Goal: Task Accomplishment & Management: Manage account settings

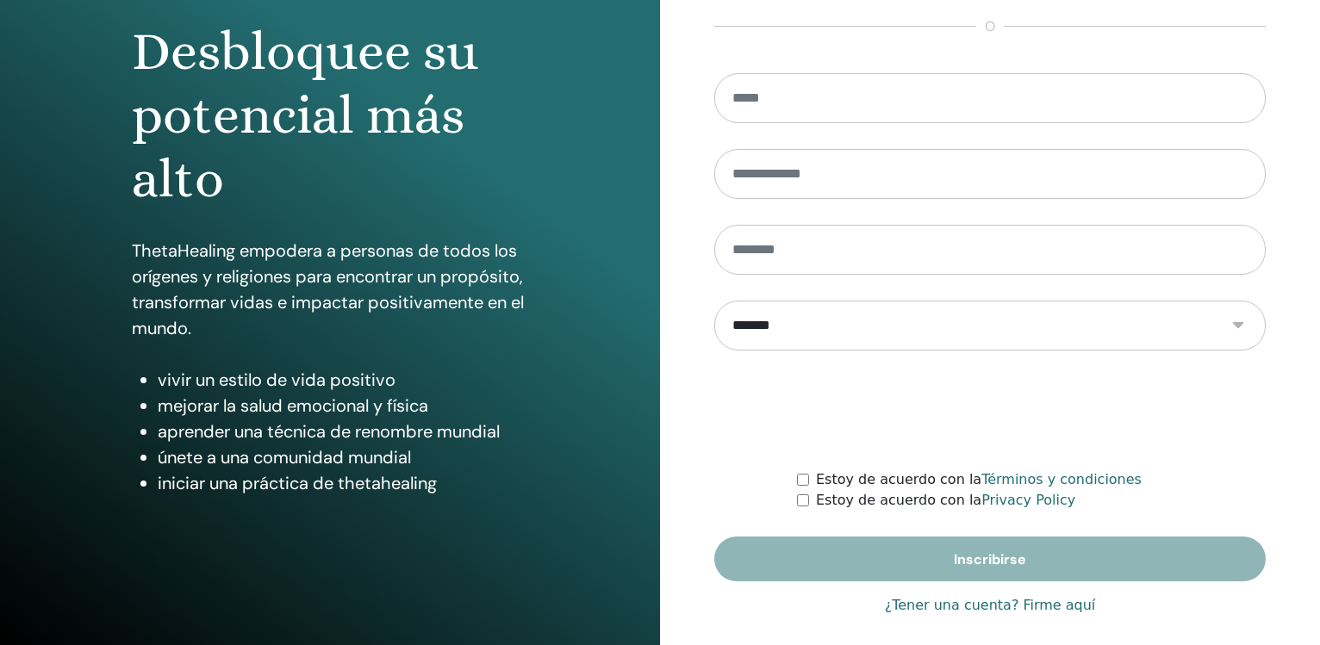
scroll to position [182, 0]
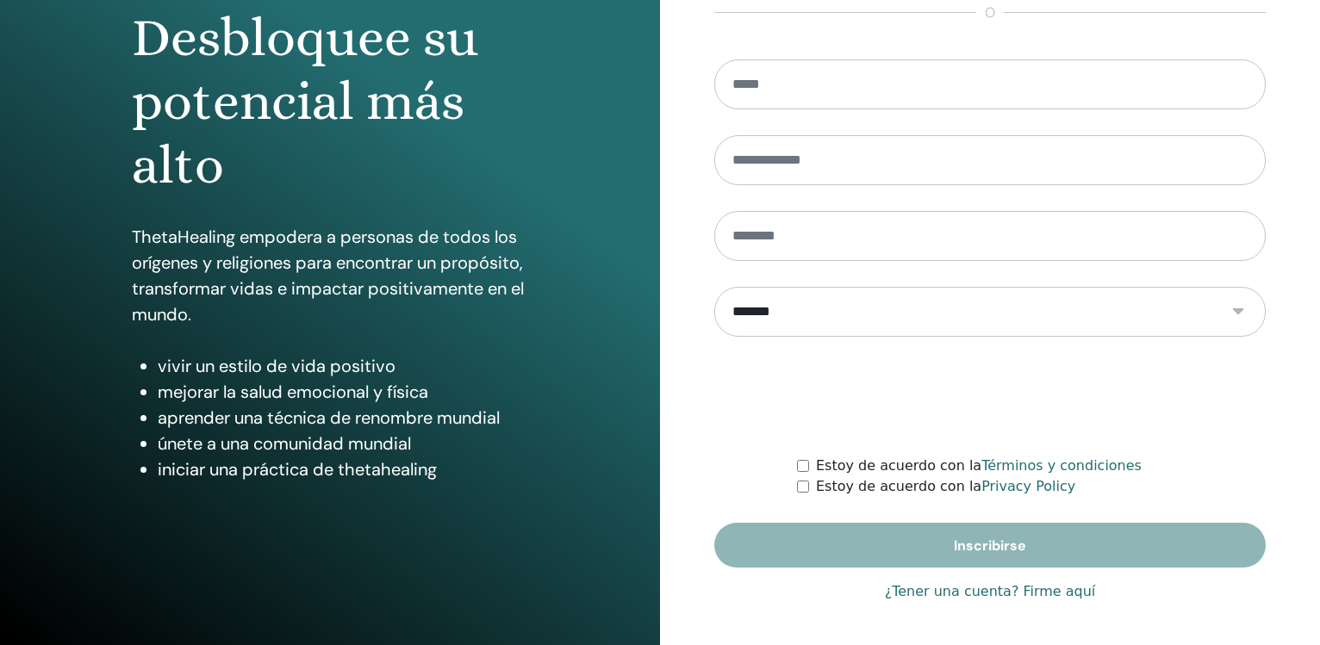
click at [1027, 593] on link "¿Tener una cuenta? Firme aquí" at bounding box center [990, 591] width 211 height 21
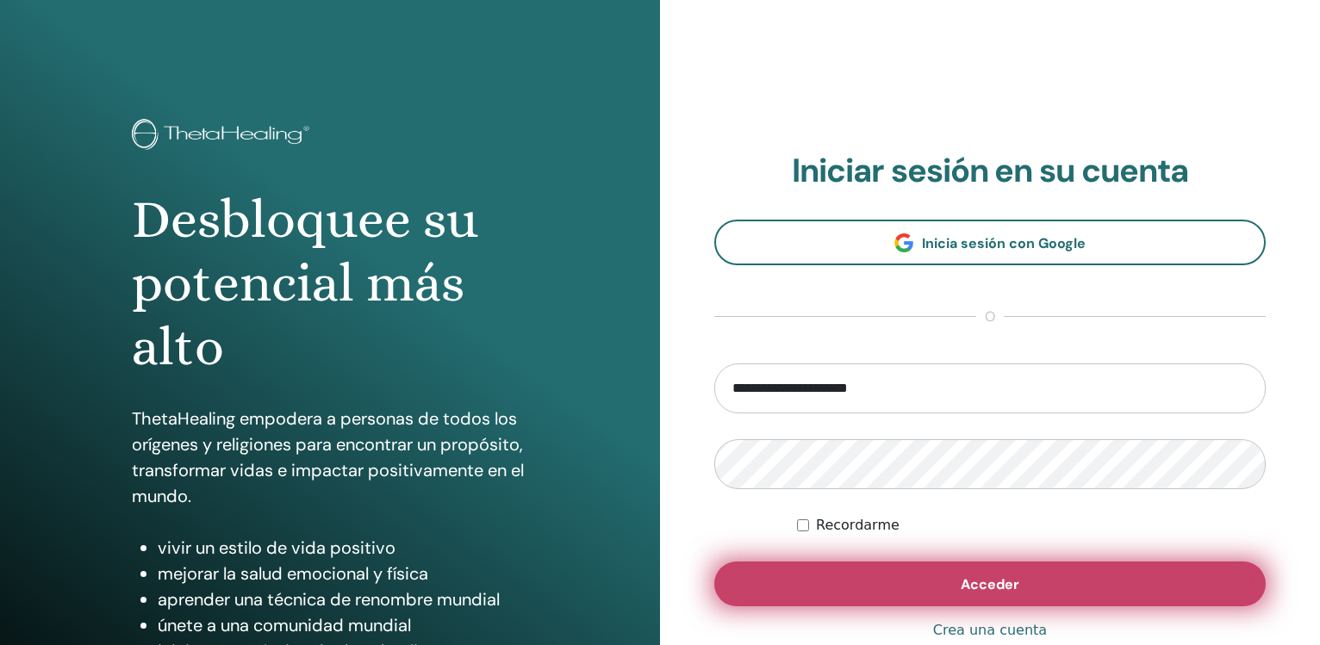
click at [1016, 577] on span "Acceder" at bounding box center [989, 584] width 59 height 18
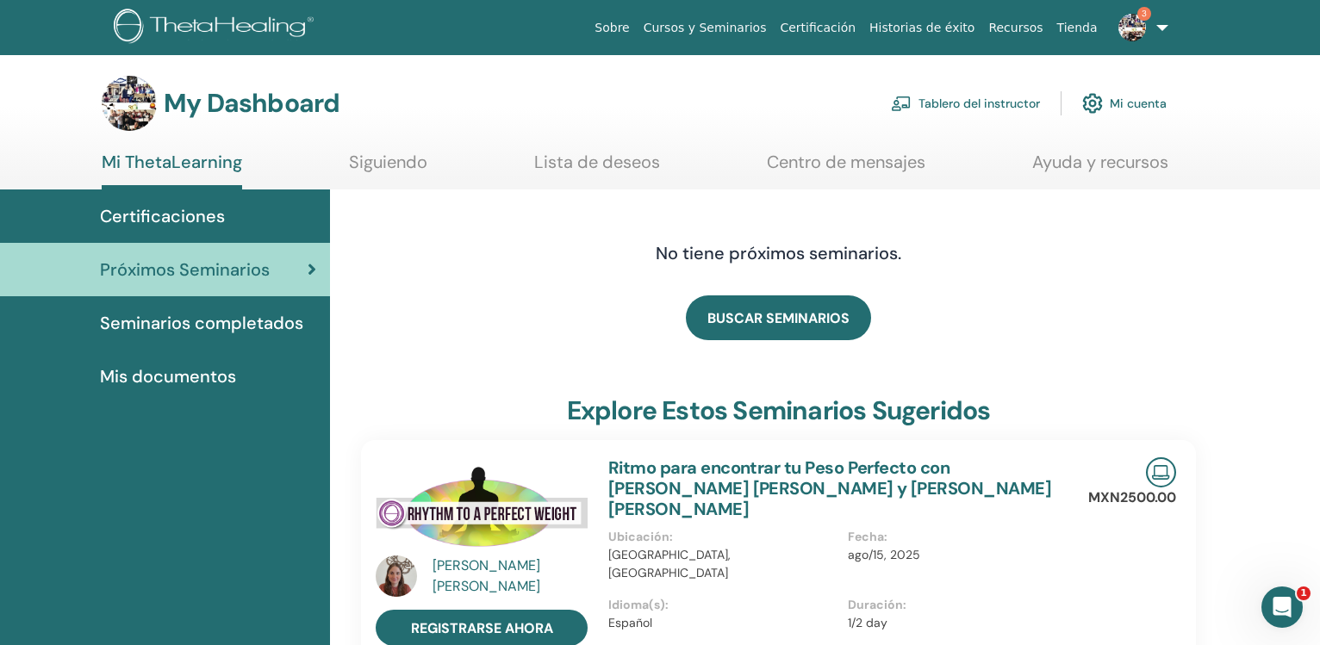
click at [987, 108] on link "Tablero del instructor" at bounding box center [965, 103] width 149 height 38
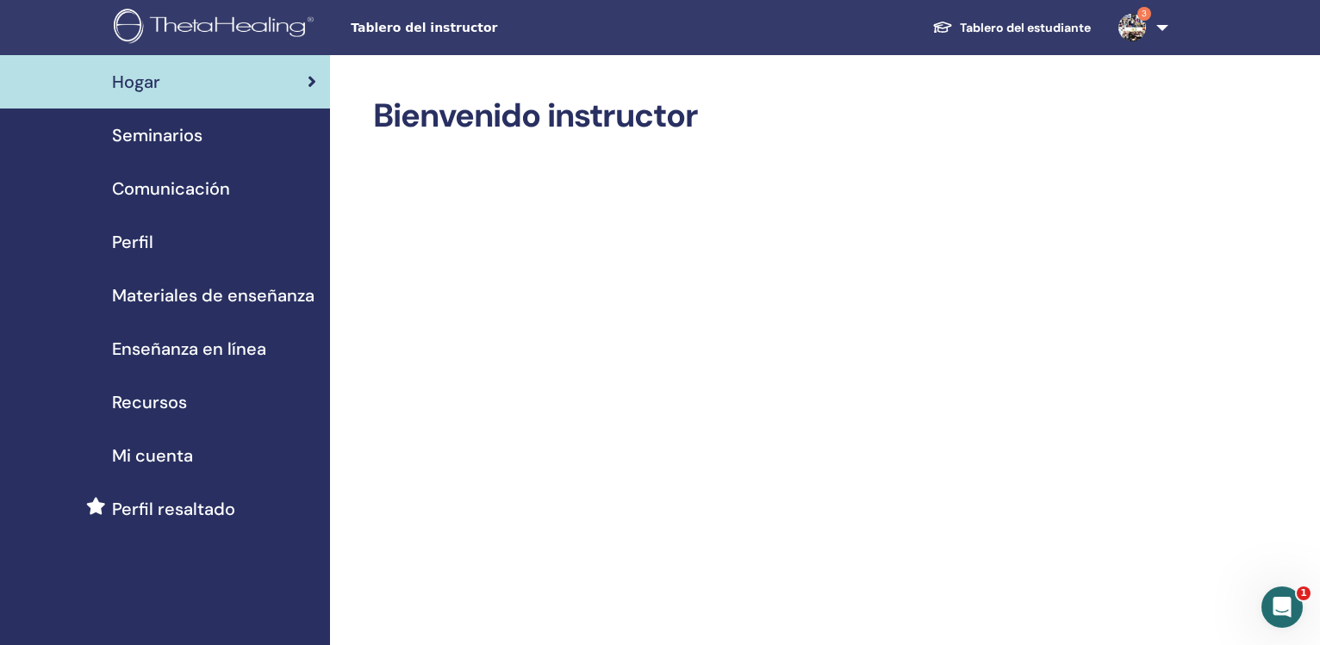
click at [166, 129] on span "Seminarios" at bounding box center [157, 135] width 90 height 26
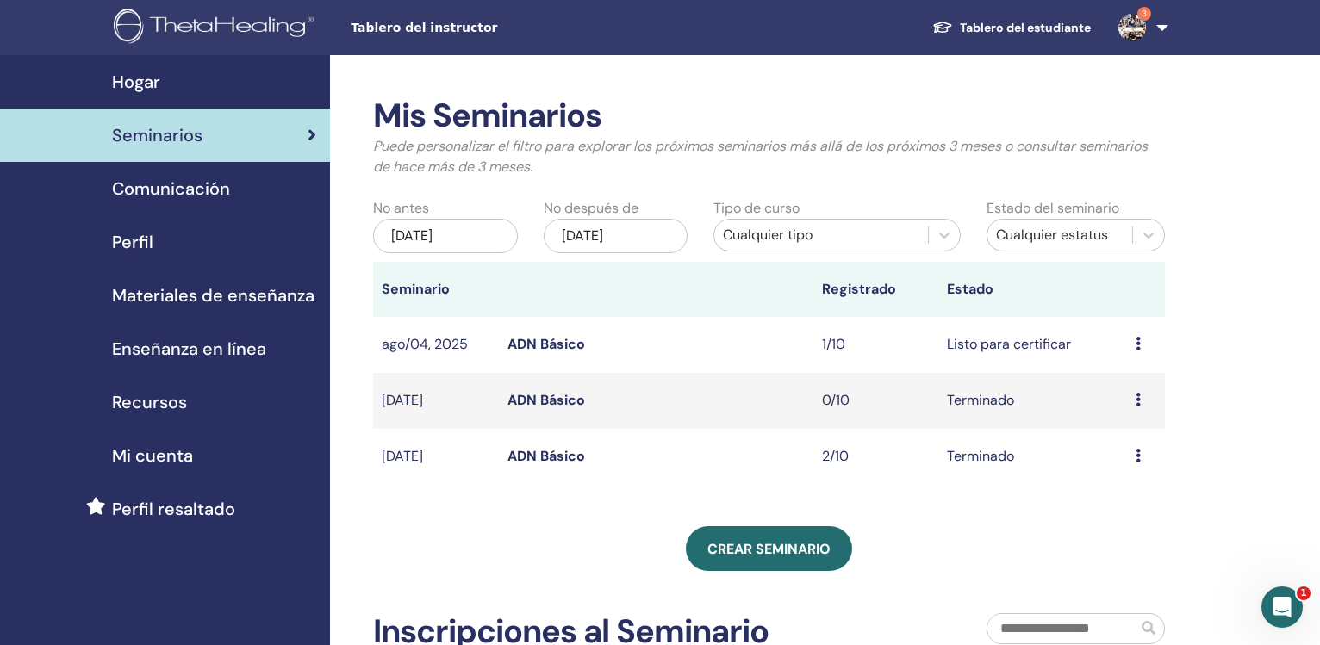
click at [1140, 343] on icon at bounding box center [1137, 344] width 5 height 14
click at [1119, 345] on li "Avance" at bounding box center [1125, 357] width 93 height 26
click at [546, 344] on link "ADN Básico" at bounding box center [546, 344] width 78 height 18
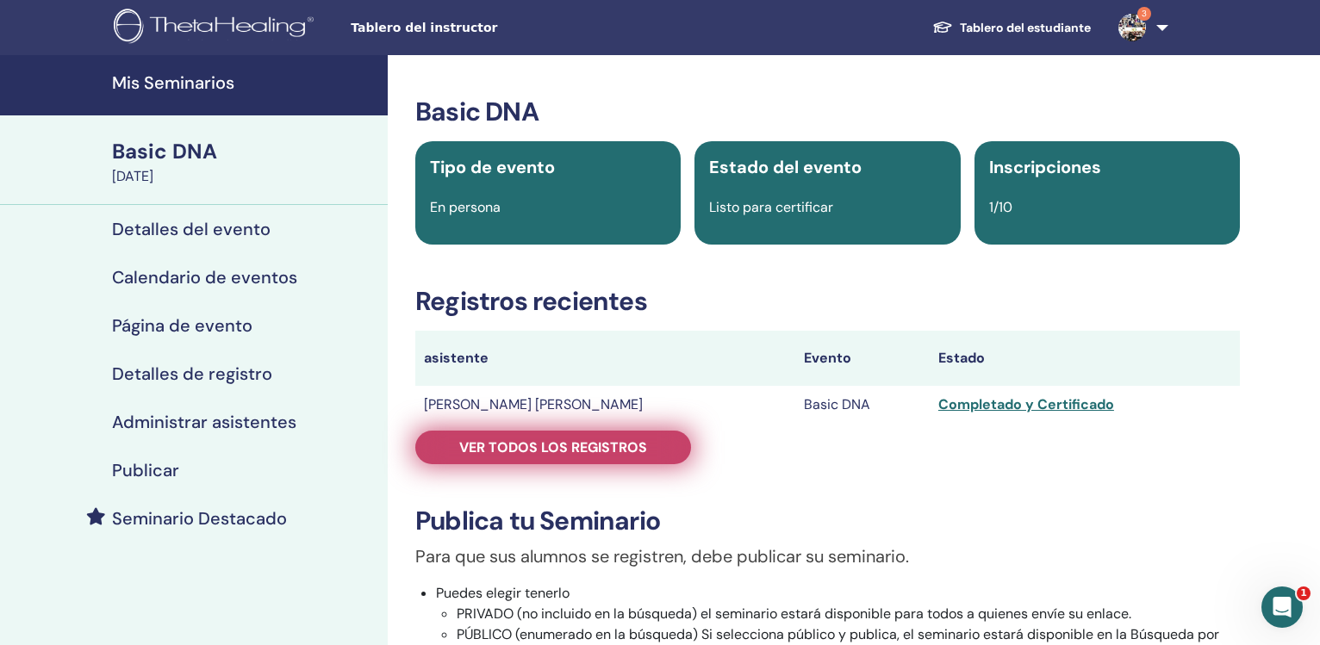
click at [647, 454] on link "Ver todos los registros" at bounding box center [553, 448] width 276 height 34
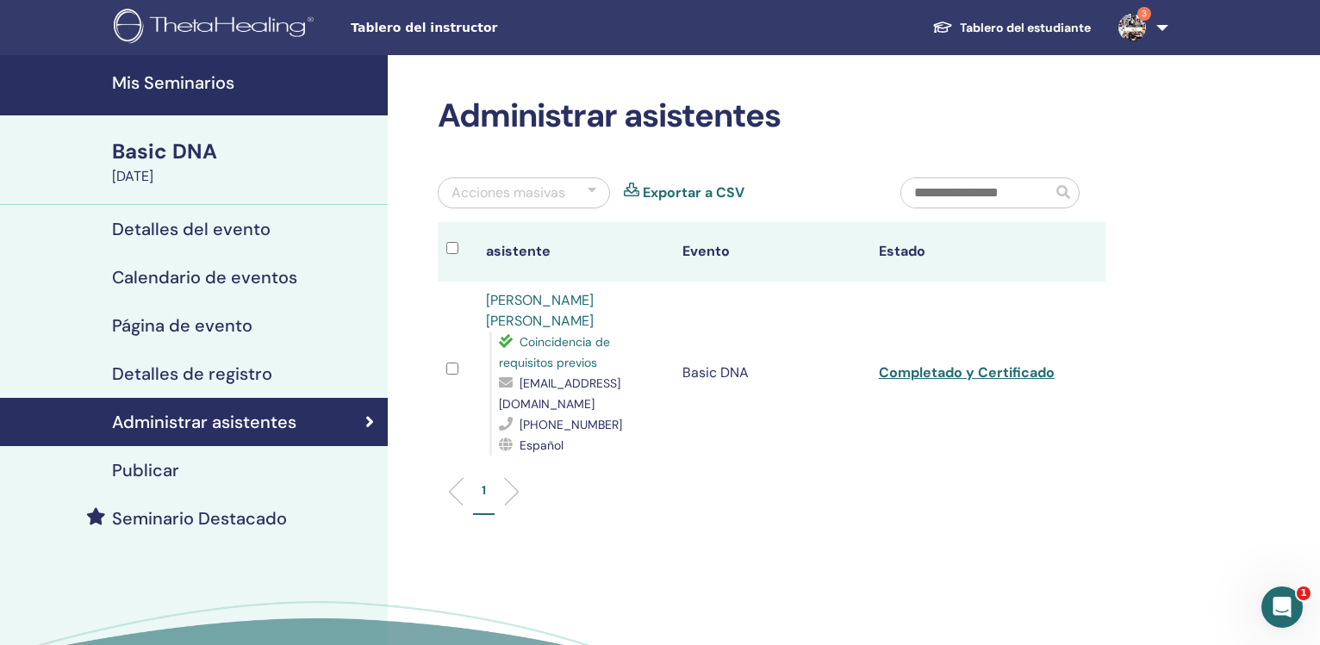
click at [215, 77] on h4 "Mis Seminarios" at bounding box center [244, 82] width 265 height 21
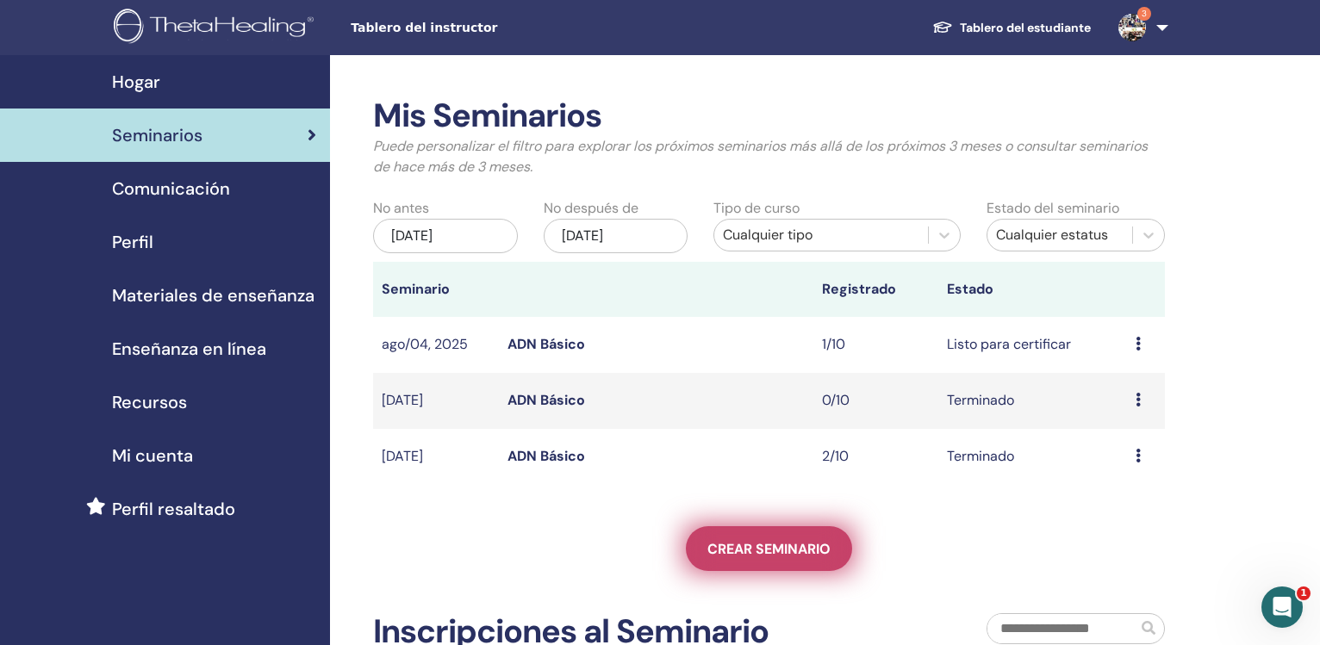
click at [759, 545] on span "Crear seminario" at bounding box center [768, 549] width 123 height 18
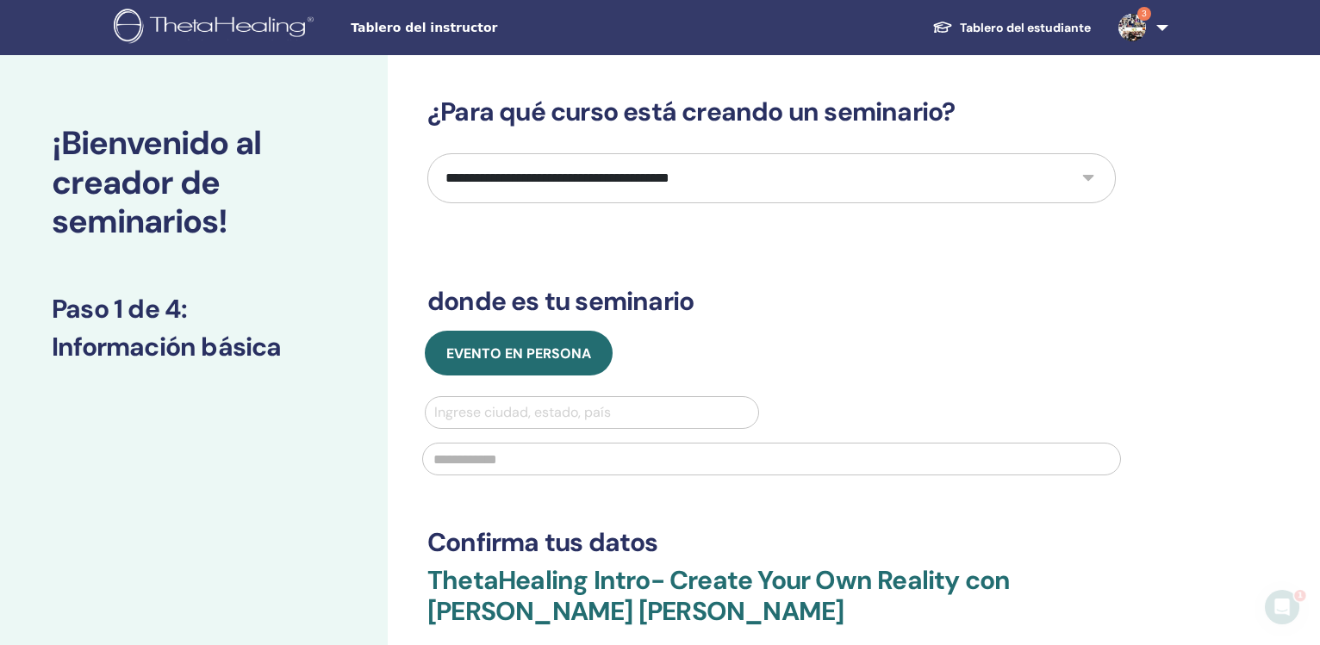
click at [593, 411] on div at bounding box center [591, 413] width 315 height 24
click at [427, 153] on select "**********" at bounding box center [771, 178] width 688 height 50
select select "*"
click option "*********" at bounding box center [0, 0] width 0 height 0
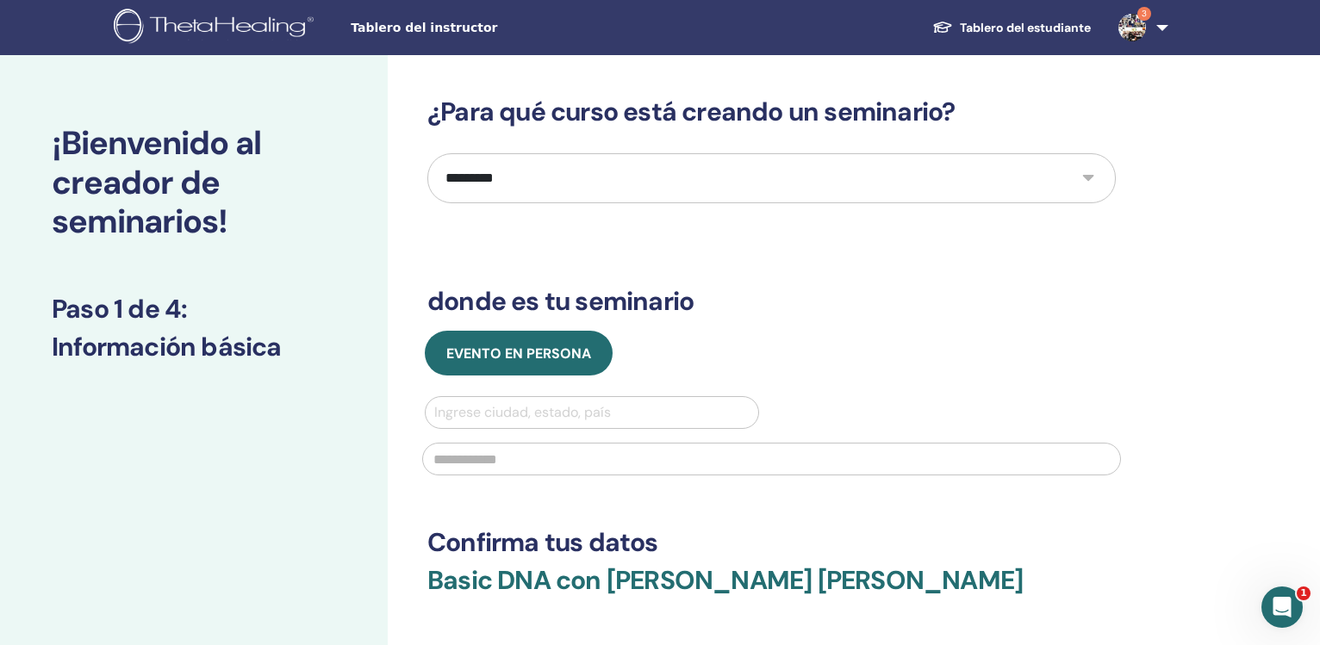
click at [563, 416] on div at bounding box center [591, 413] width 315 height 24
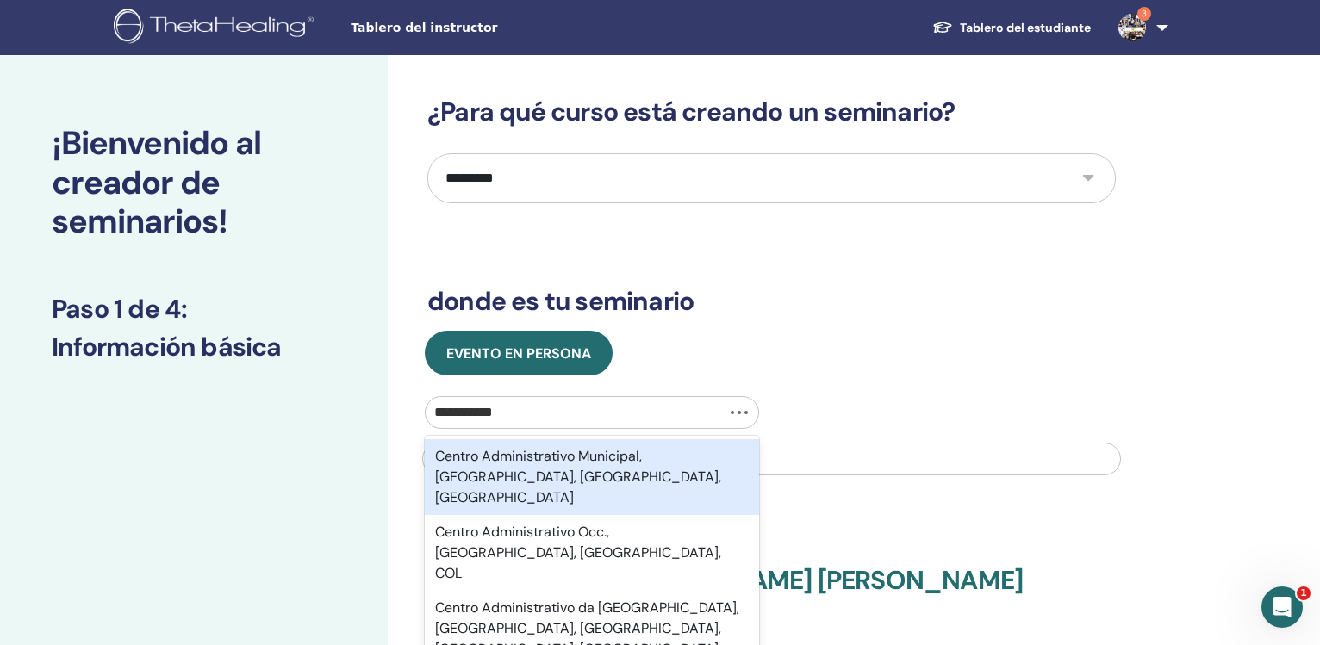
type input "**********"
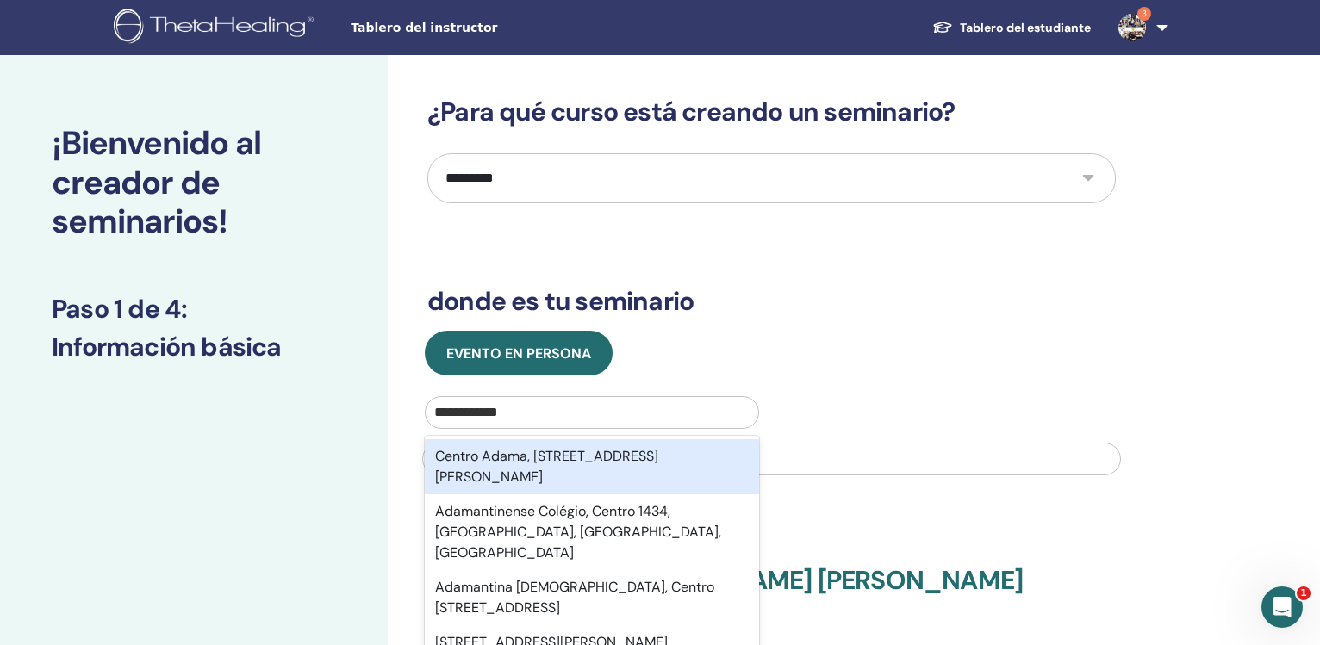
click at [556, 469] on div "Centro Adama, Calle de Teruel 1, 29580, Cártama, Málaga, Andalucía, ESP" at bounding box center [592, 466] width 334 height 55
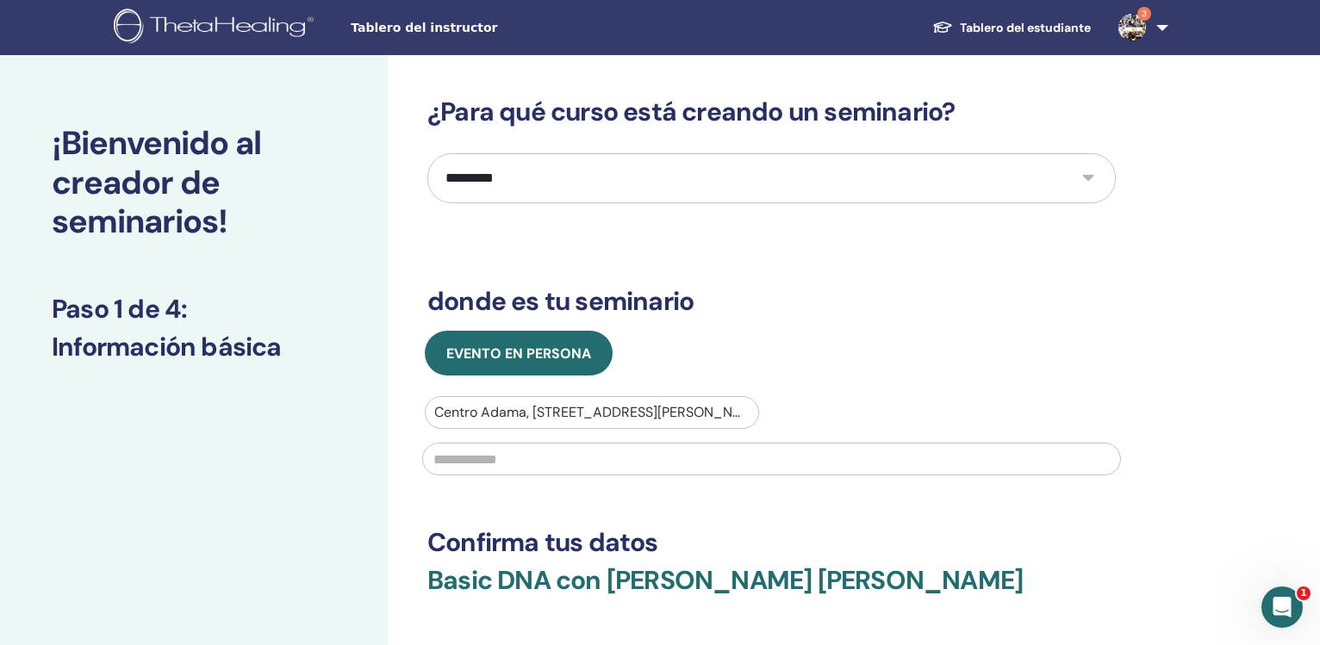
click at [556, 469] on input "text" at bounding box center [771, 459] width 699 height 33
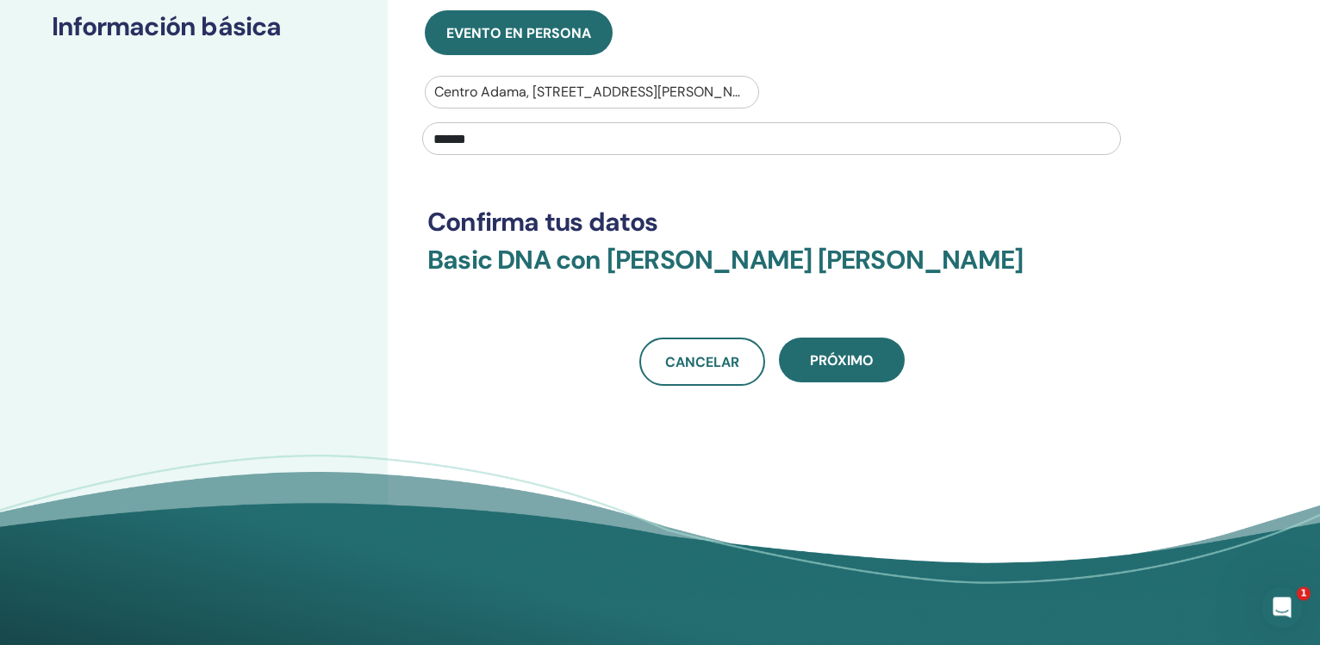
scroll to position [329, 0]
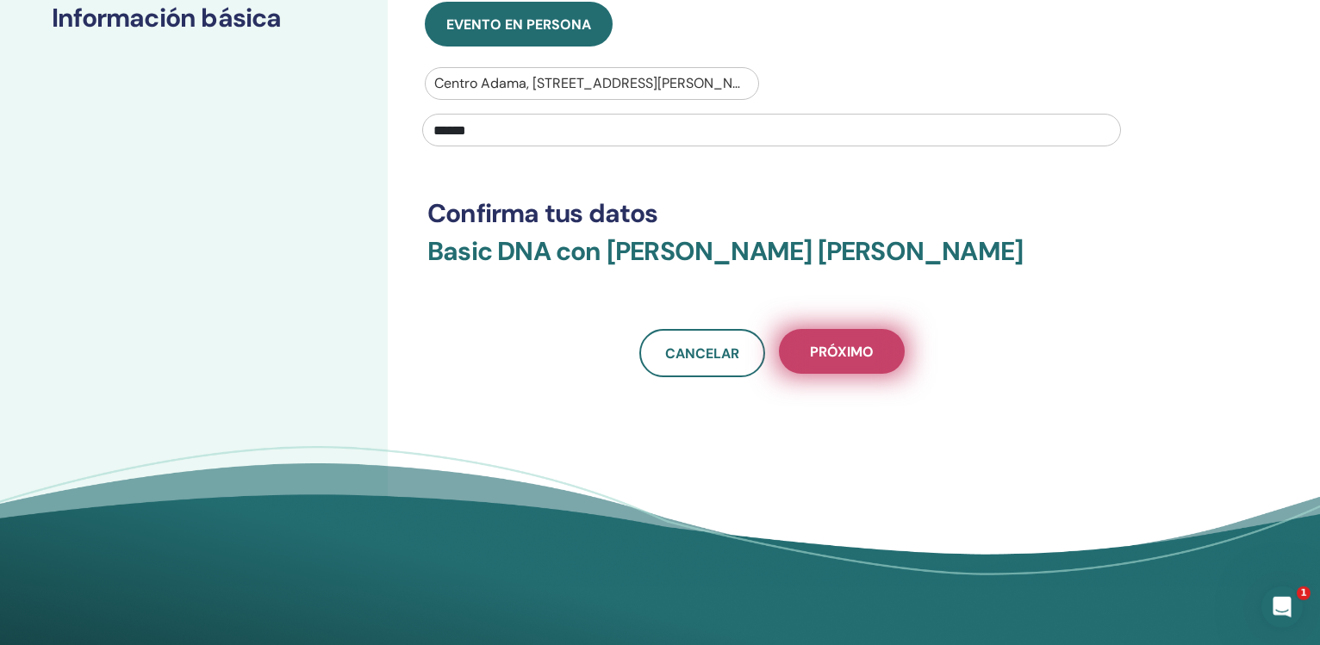
type input "******"
click at [846, 363] on button "próximo" at bounding box center [842, 351] width 126 height 45
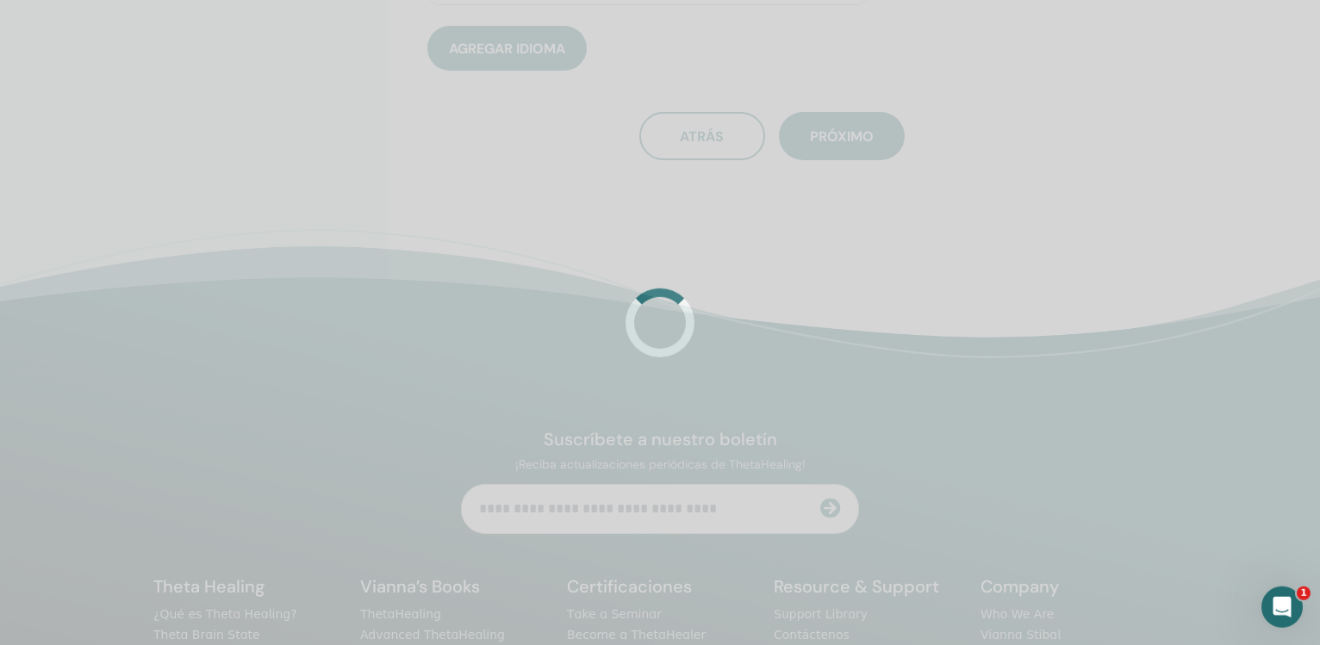
scroll to position [289, 0]
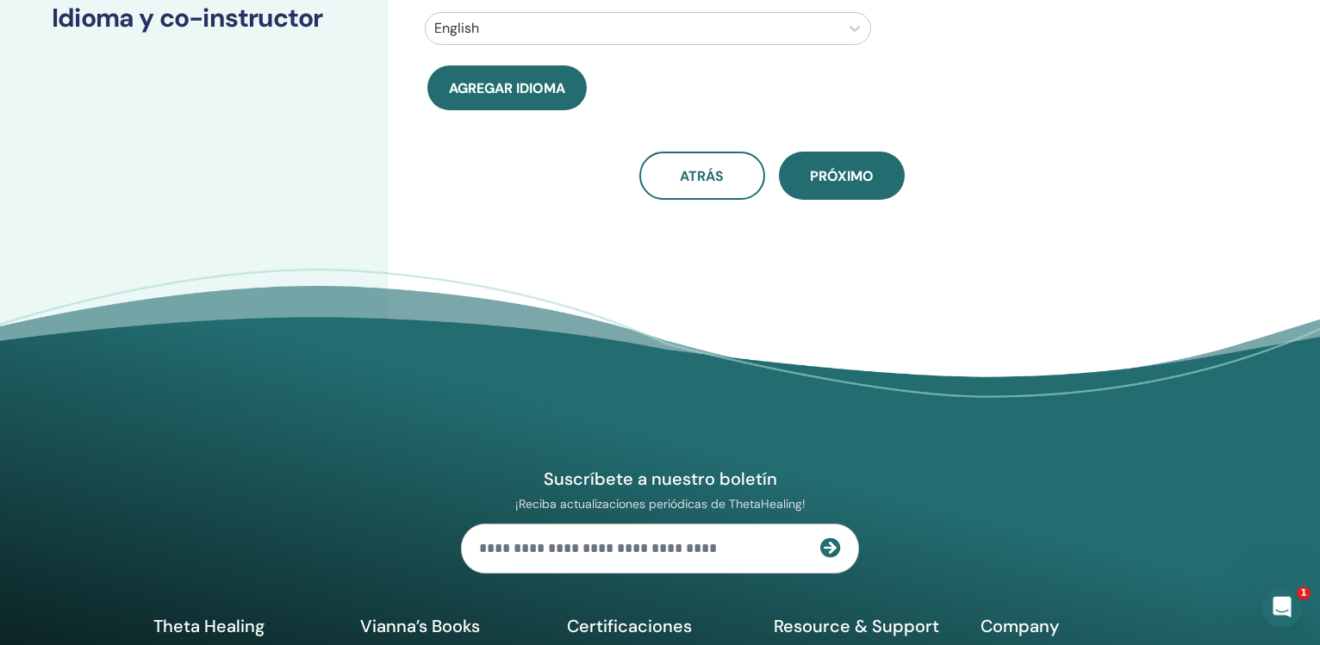
click at [724, 25] on div at bounding box center [632, 28] width 396 height 24
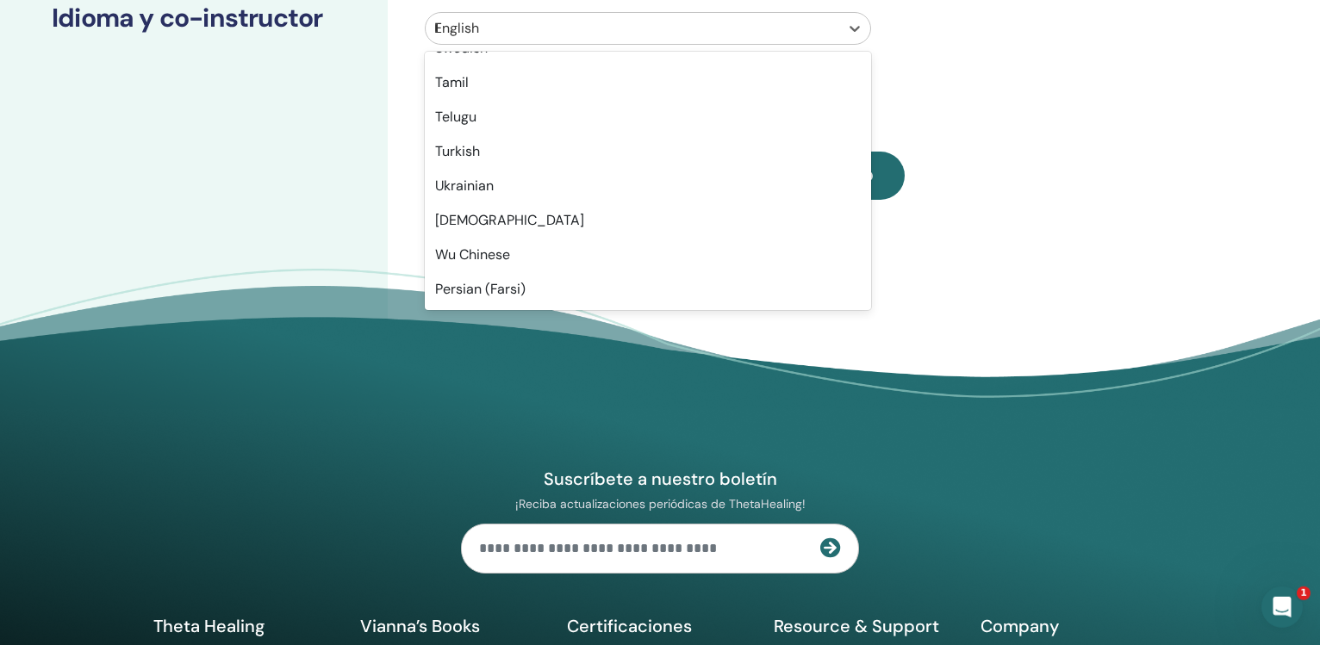
scroll to position [575, 0]
type input "**"
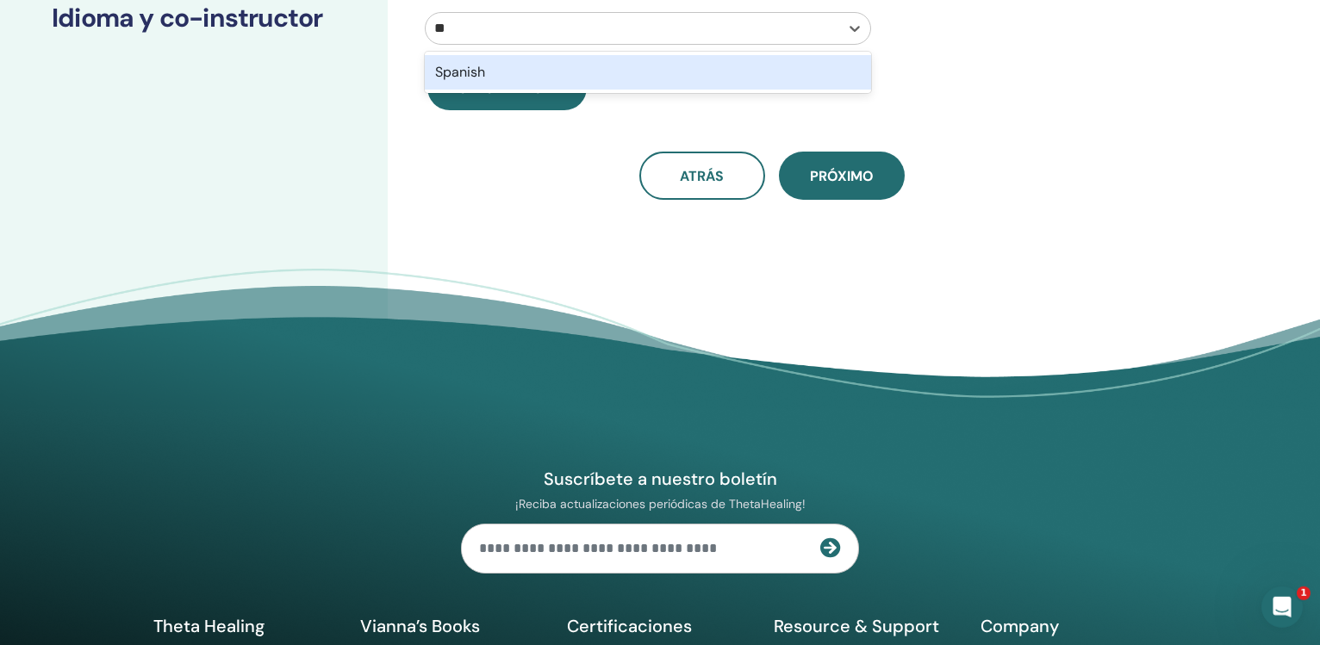
click at [745, 73] on div "Spanish" at bounding box center [648, 72] width 446 height 34
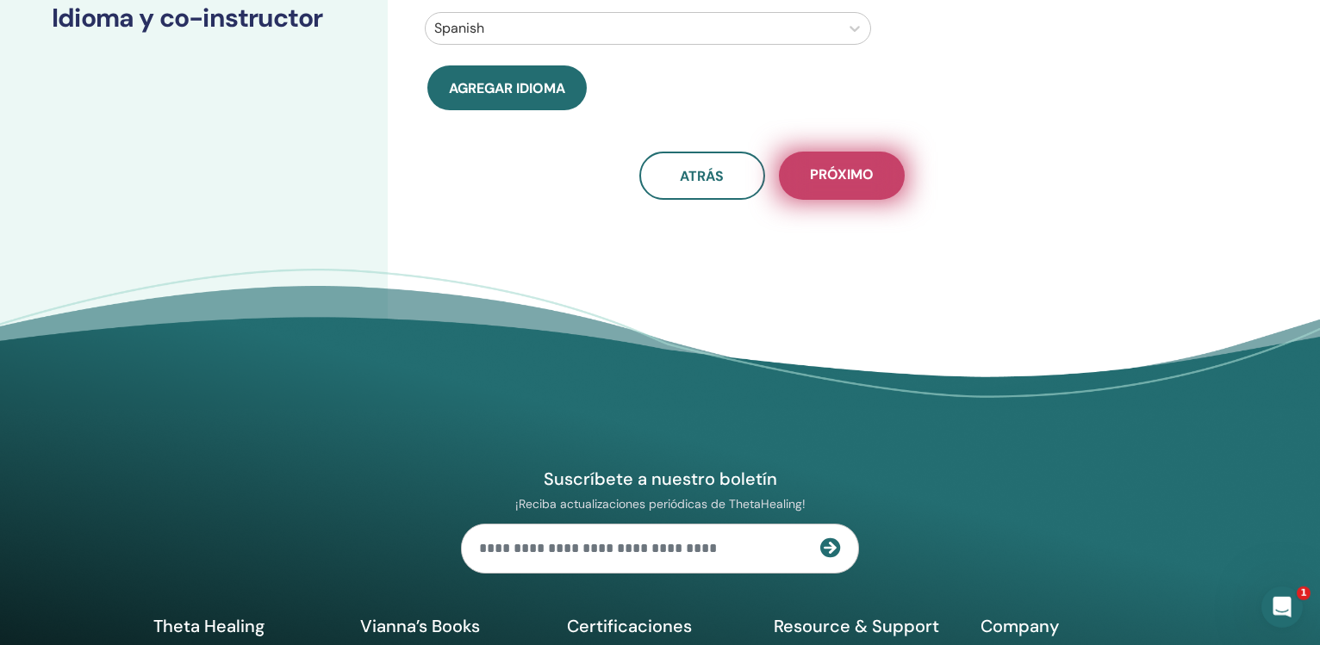
click at [847, 171] on span "próximo" at bounding box center [842, 176] width 64 height 22
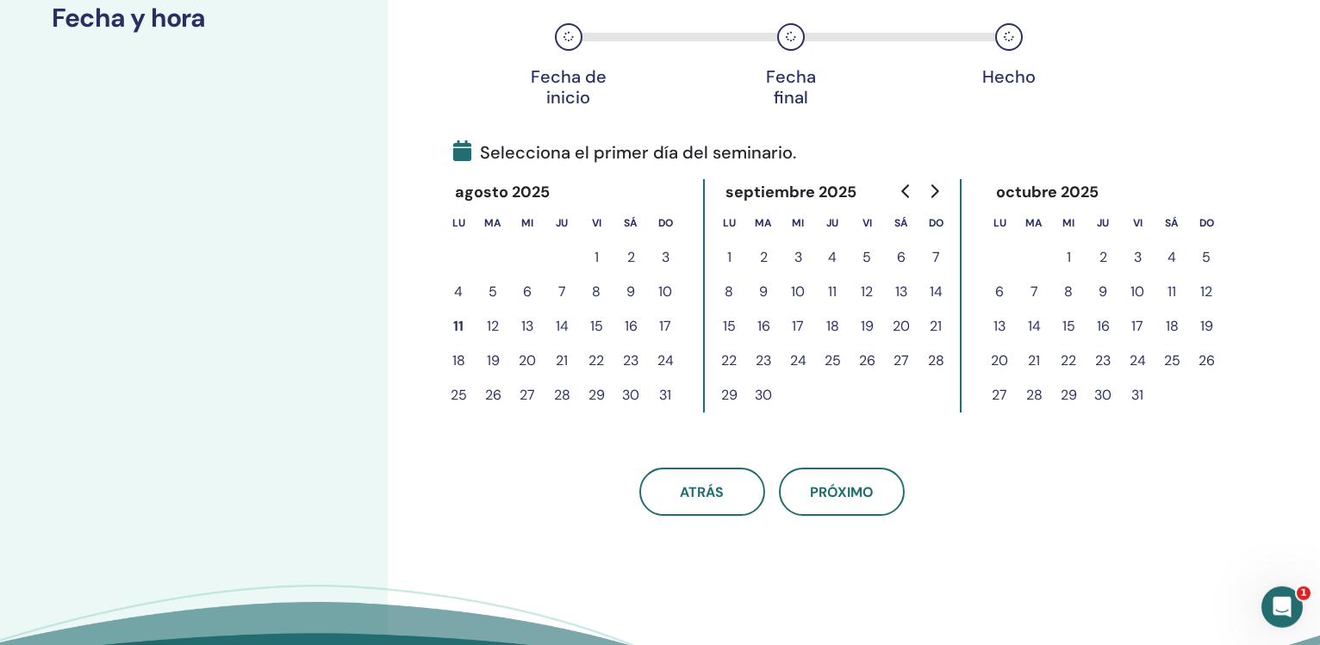
click at [492, 323] on button "12" at bounding box center [492, 326] width 34 height 34
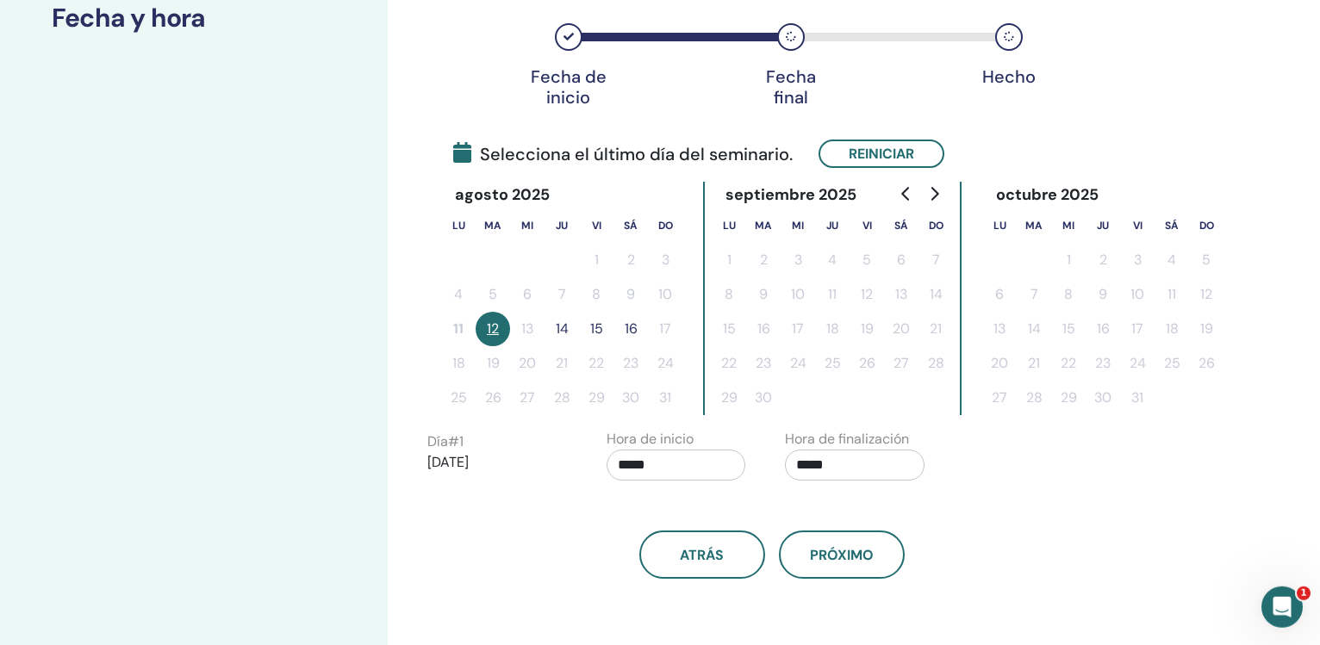
click at [635, 326] on button "16" at bounding box center [630, 329] width 34 height 34
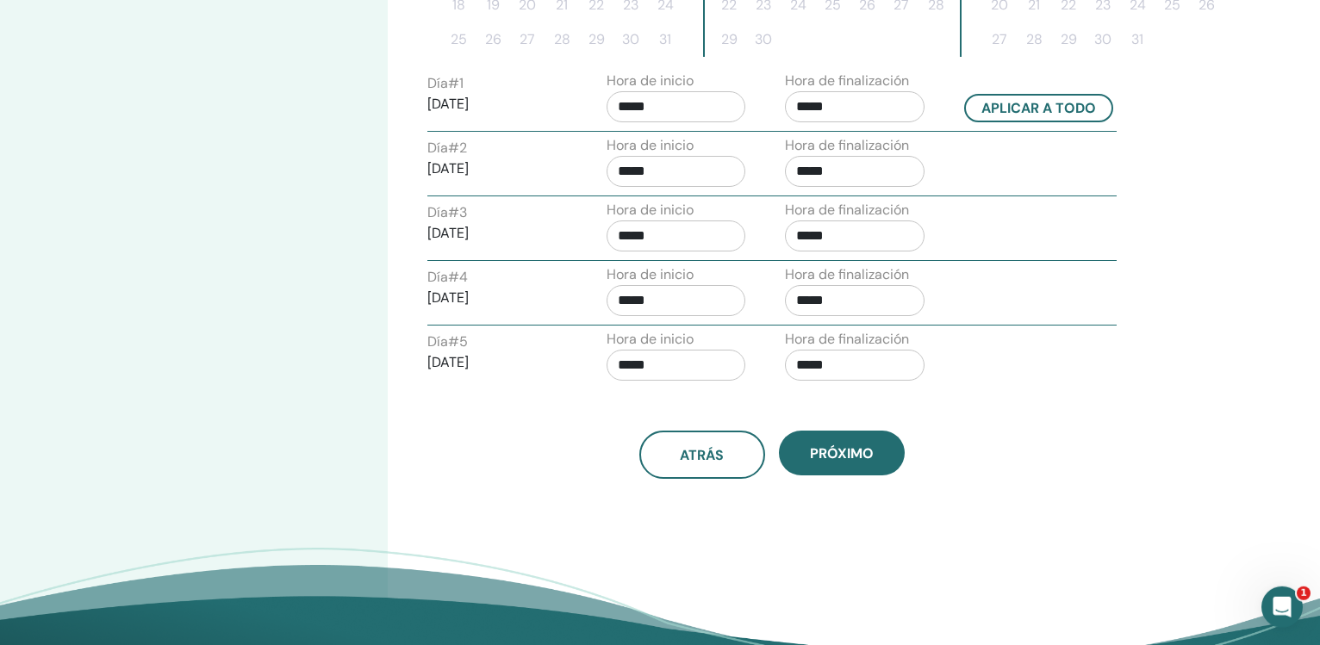
scroll to position [657, 0]
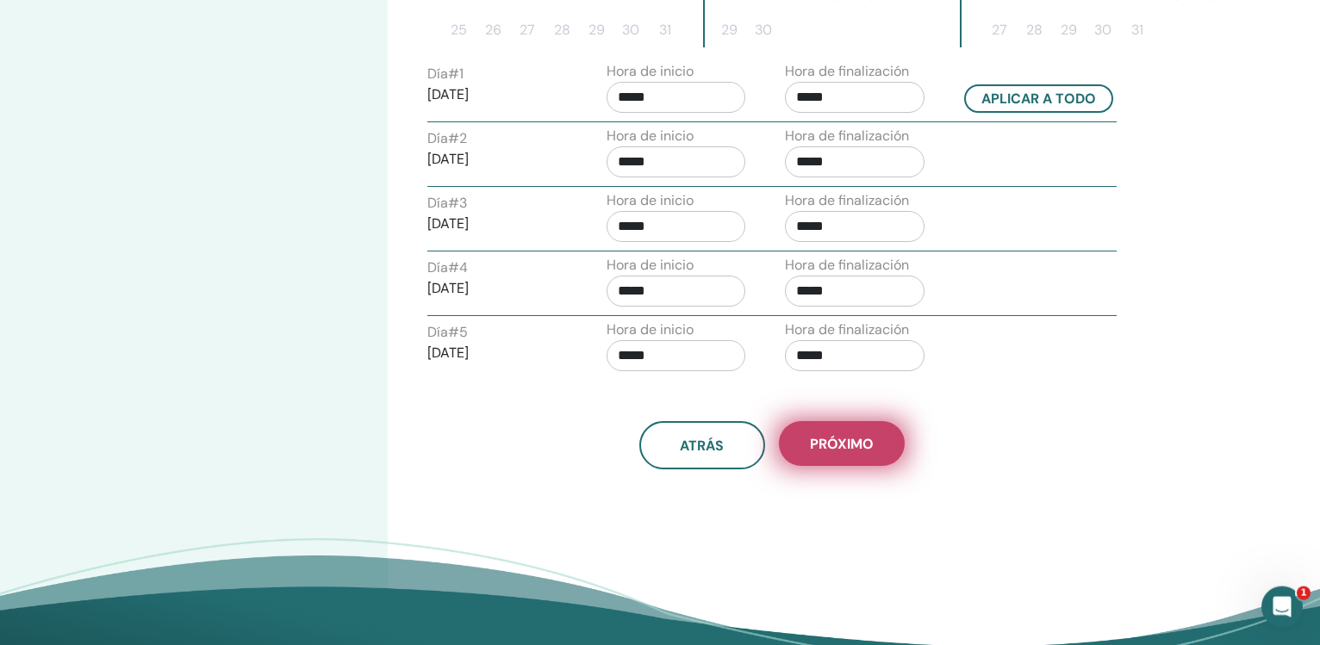
click at [860, 444] on span "próximo" at bounding box center [842, 444] width 64 height 18
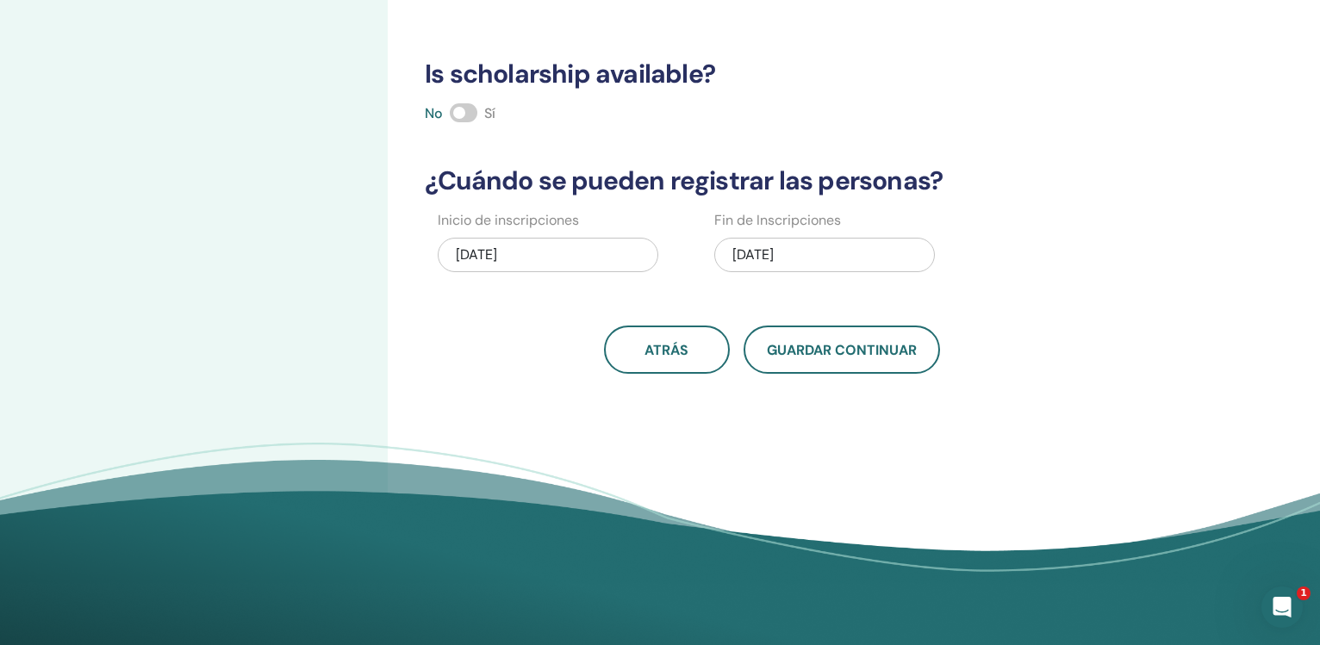
click at [457, 120] on span at bounding box center [464, 112] width 28 height 19
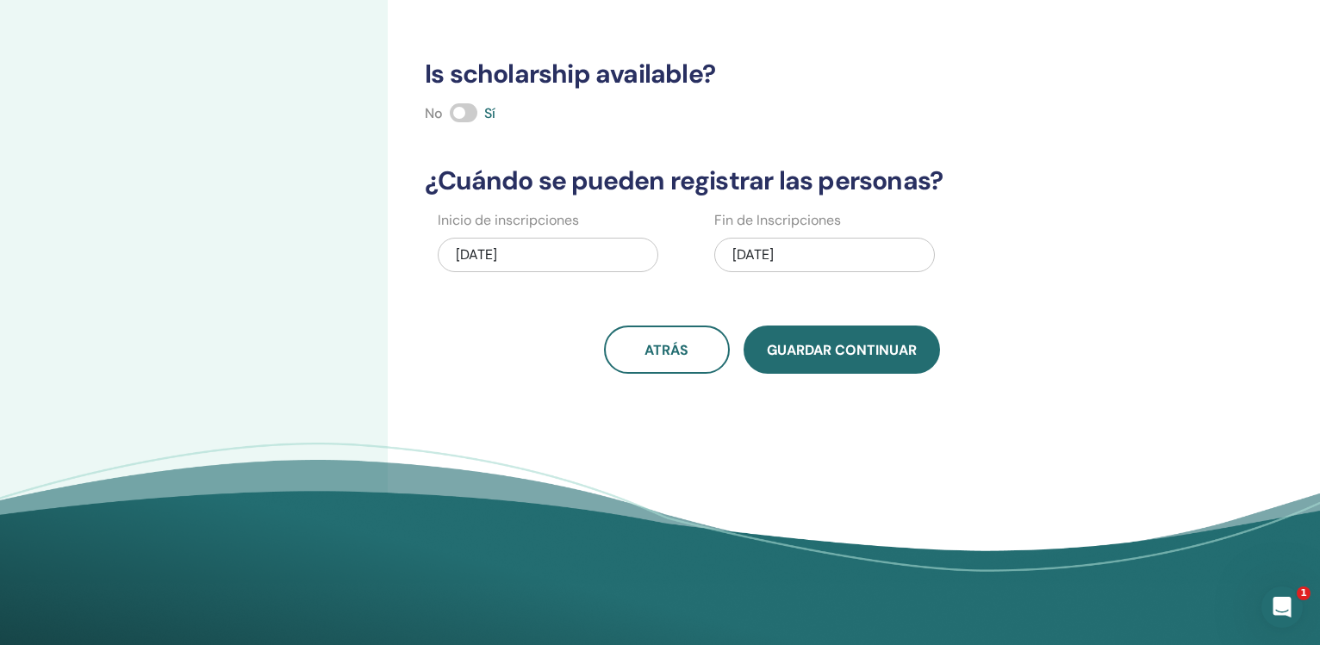
click at [851, 361] on button "Guardar Continuar" at bounding box center [841, 350] width 196 height 48
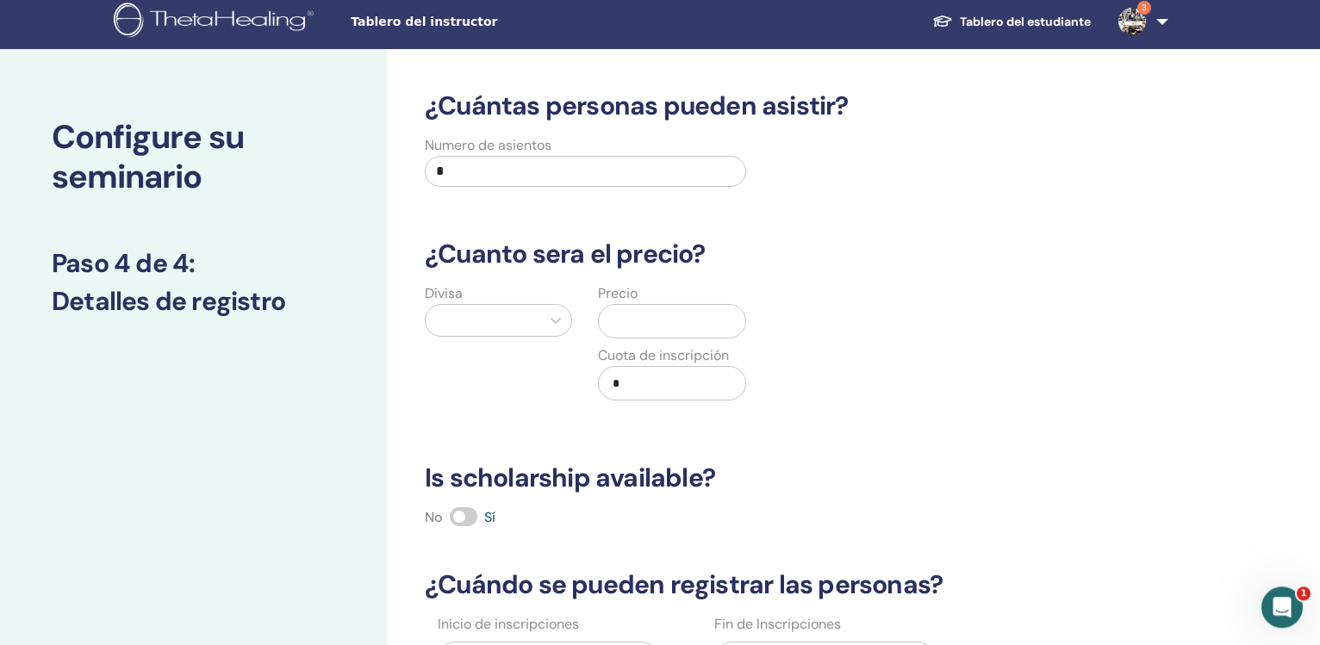
scroll to position [0, 0]
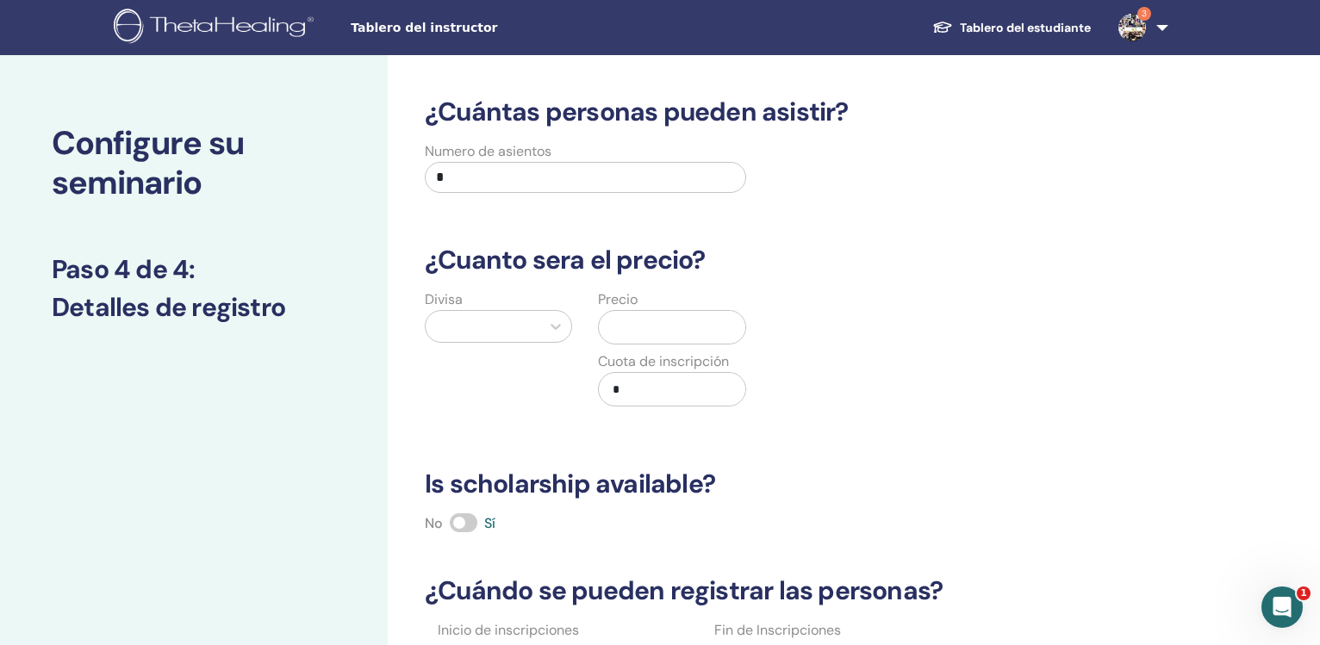
click at [651, 180] on input "*" at bounding box center [585, 177] width 321 height 31
type input "**"
click at [533, 333] on div at bounding box center [483, 326] width 115 height 31
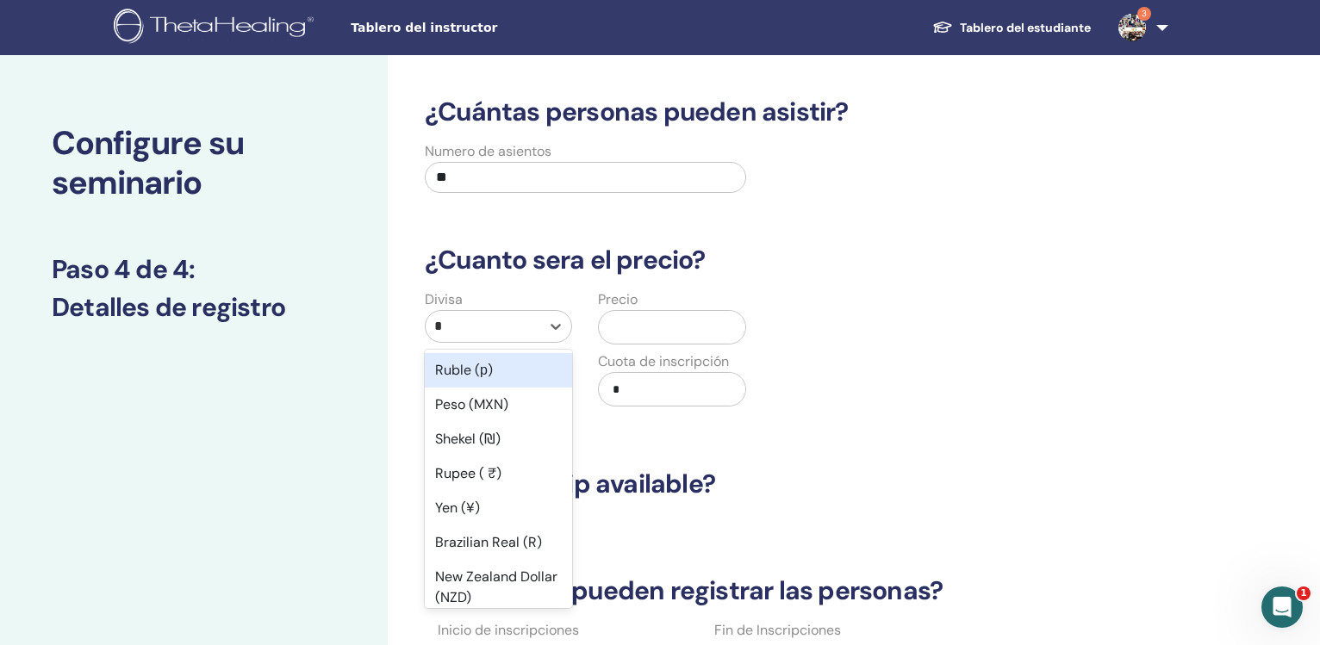
type input "**"
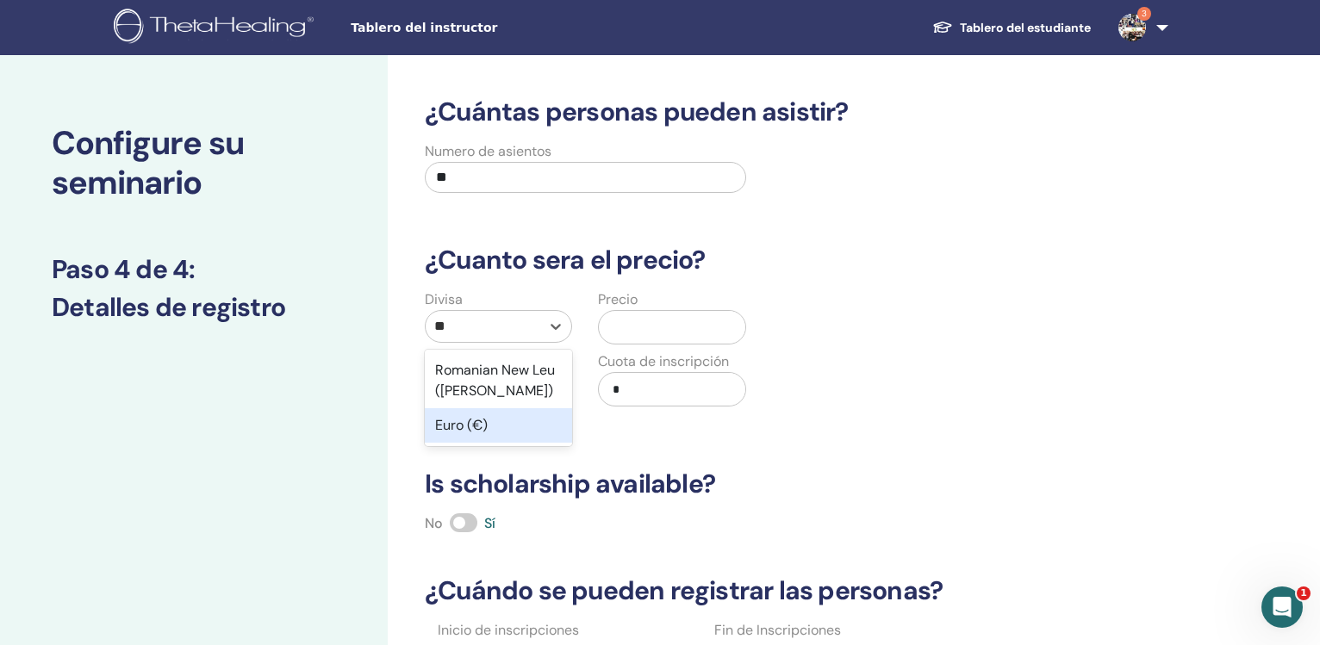
click at [516, 433] on div "Euro (€)" at bounding box center [498, 425] width 147 height 34
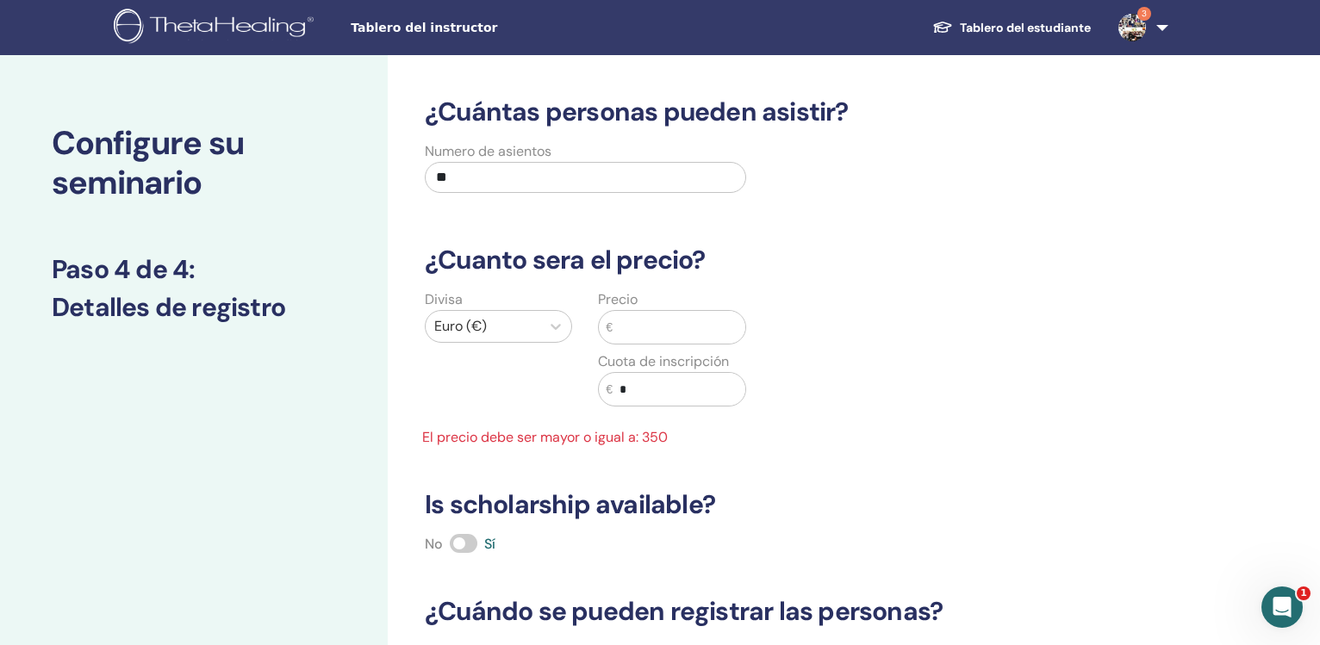
click at [638, 330] on input "text" at bounding box center [678, 327] width 133 height 33
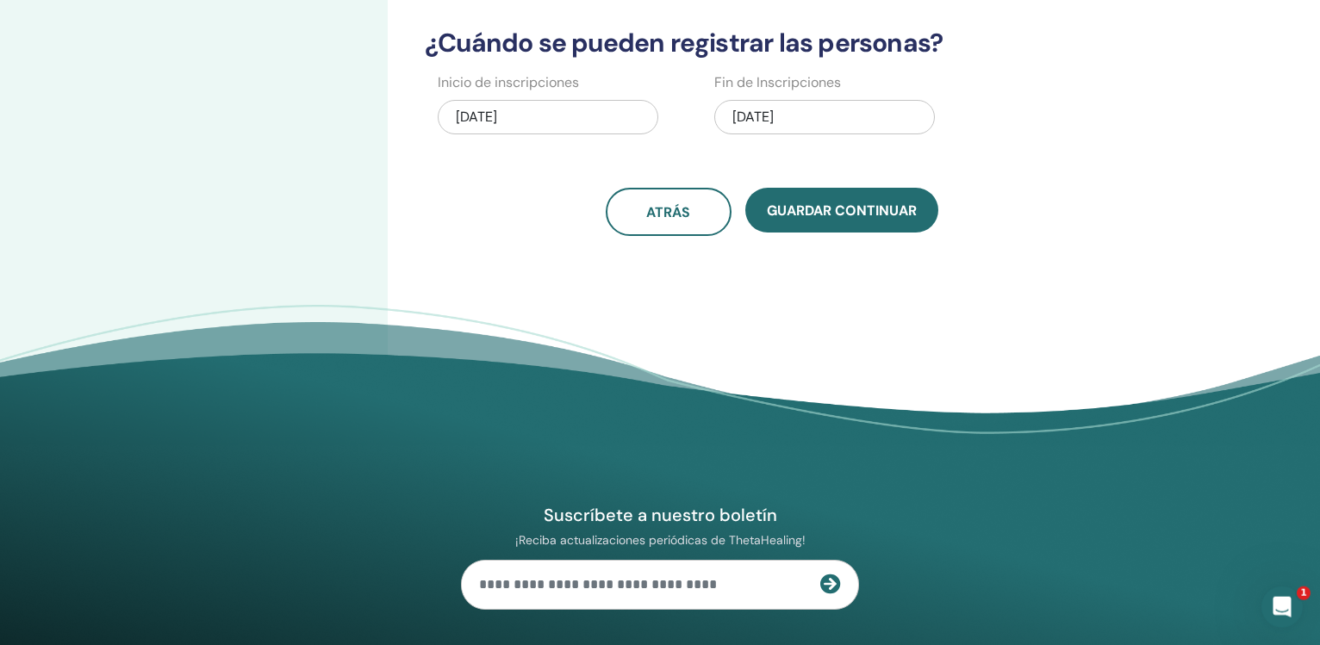
scroll to position [546, 0]
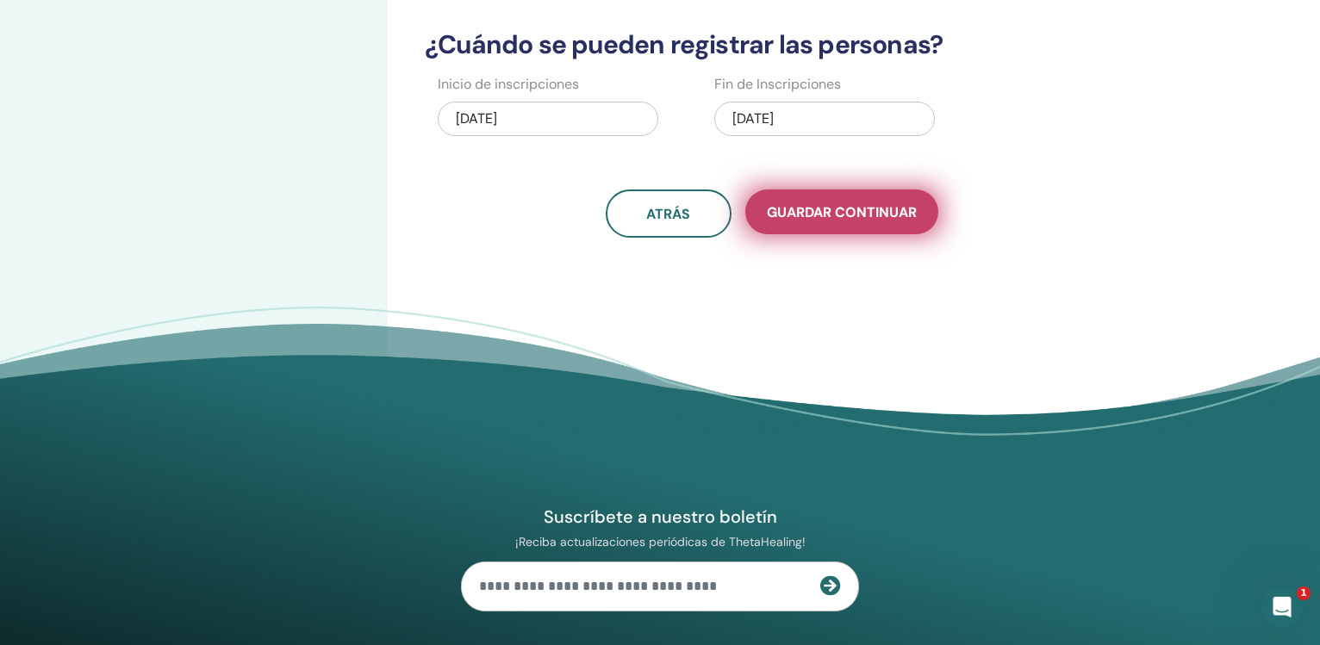
type input "***"
click at [811, 208] on span "Guardar Continuar" at bounding box center [842, 212] width 150 height 18
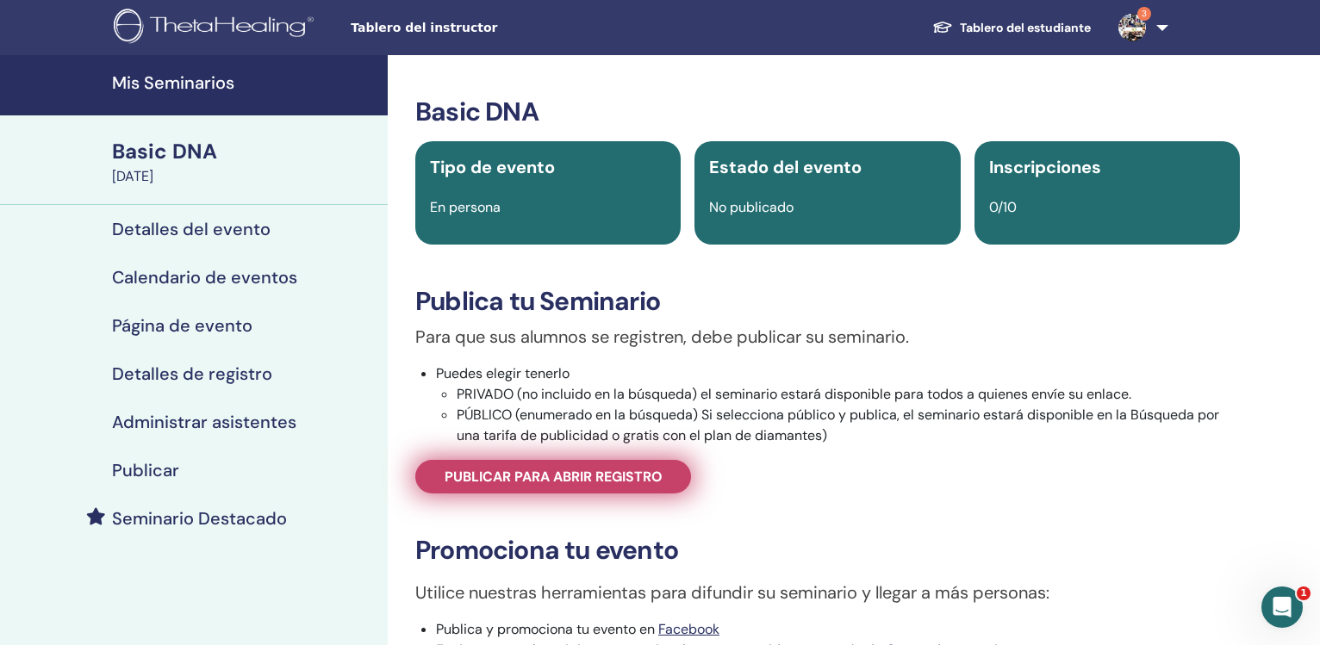
click at [577, 479] on span "Publicar para abrir registro" at bounding box center [553, 477] width 218 height 18
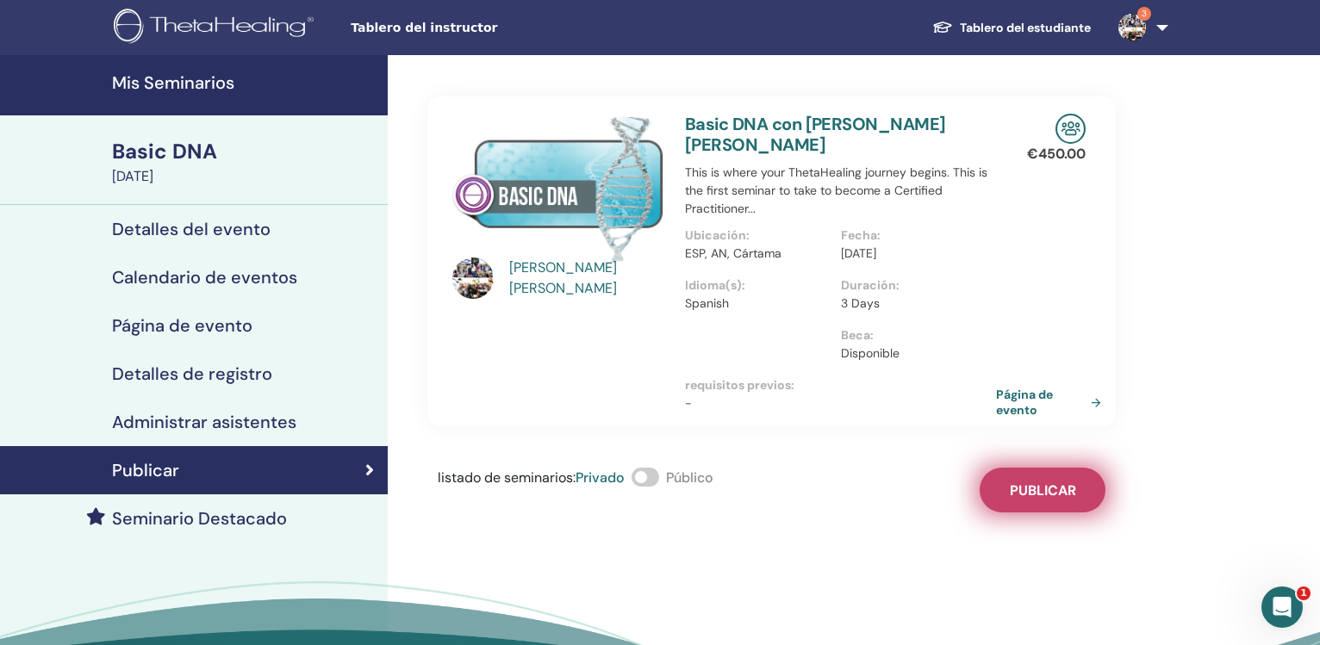
click at [1028, 482] on span "Publicar" at bounding box center [1043, 491] width 66 height 18
click at [1028, 387] on link "Página de evento" at bounding box center [1054, 402] width 112 height 31
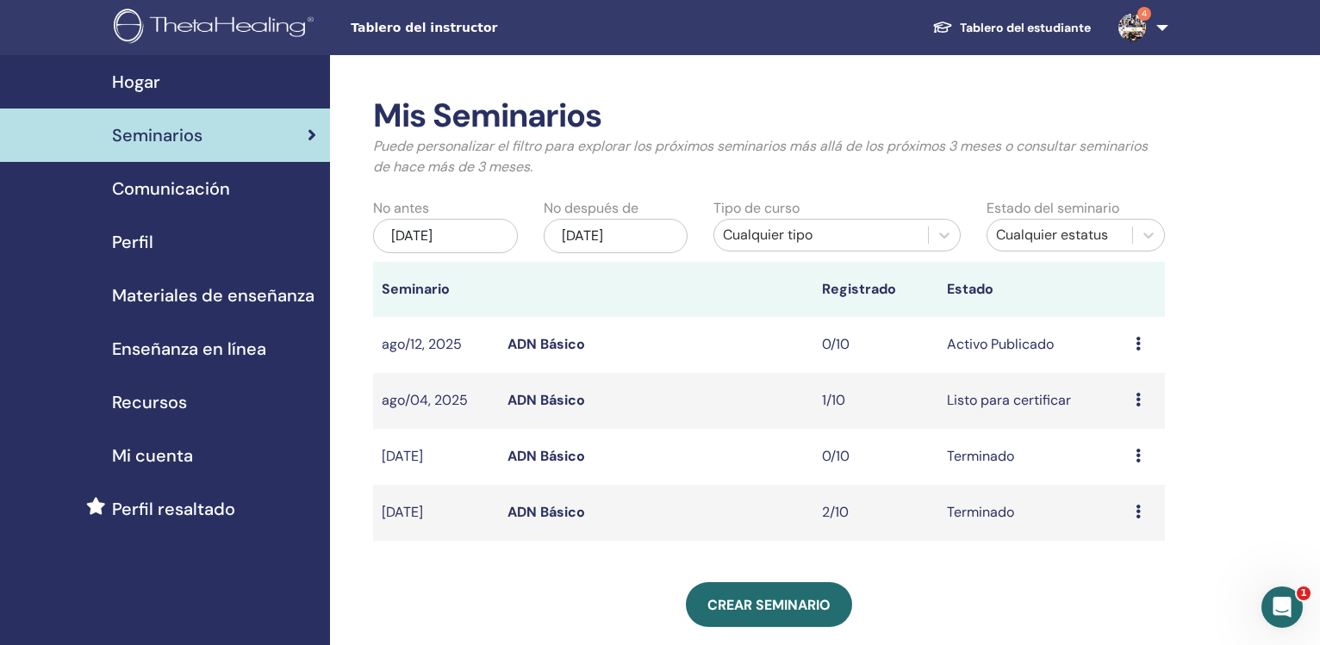
click at [172, 147] on span "Seminarios" at bounding box center [157, 135] width 90 height 26
click at [463, 235] on div "may/11, 2025" at bounding box center [445, 236] width 145 height 34
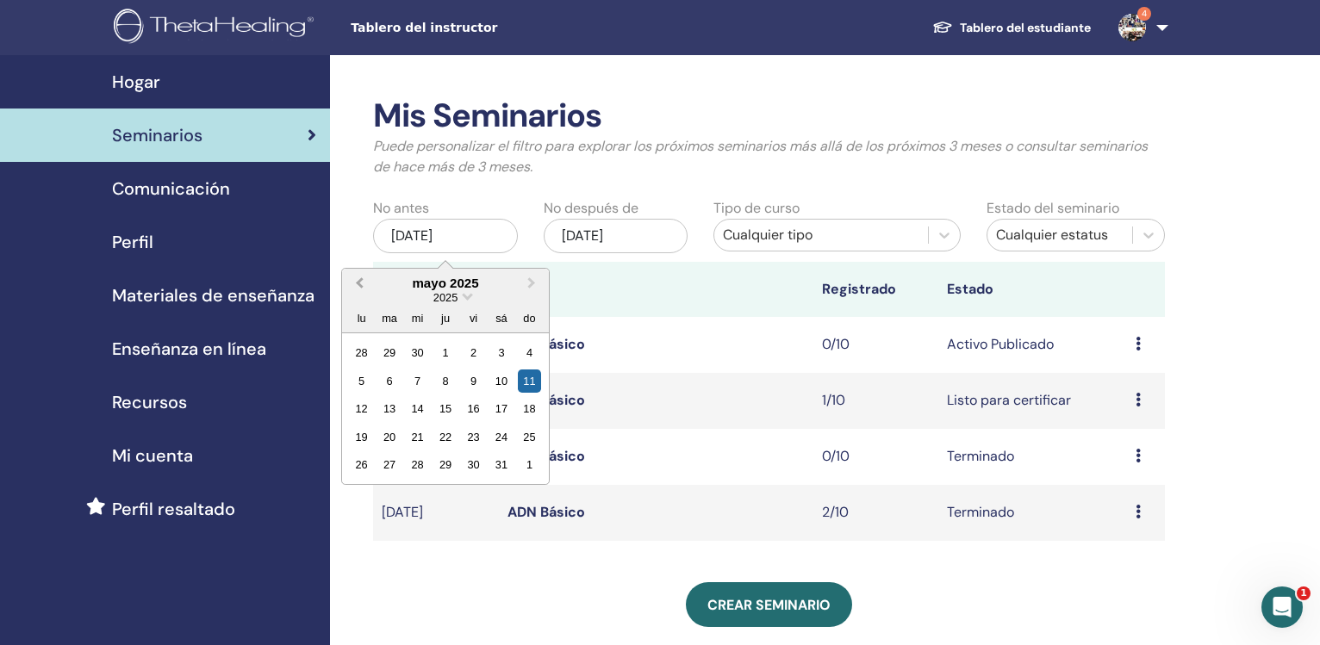
click at [356, 283] on button "Previous Month" at bounding box center [358, 284] width 28 height 28
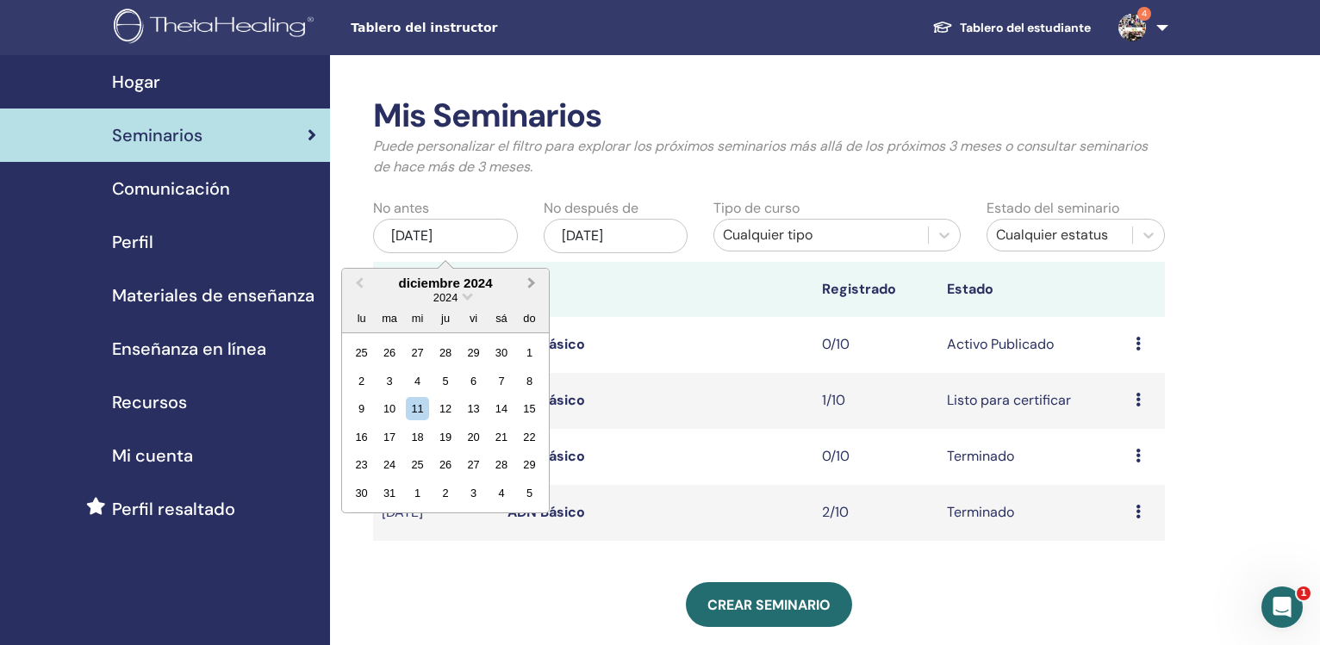
click at [539, 283] on button "Next Month" at bounding box center [533, 284] width 28 height 28
click at [414, 356] on div "1" at bounding box center [417, 352] width 23 height 23
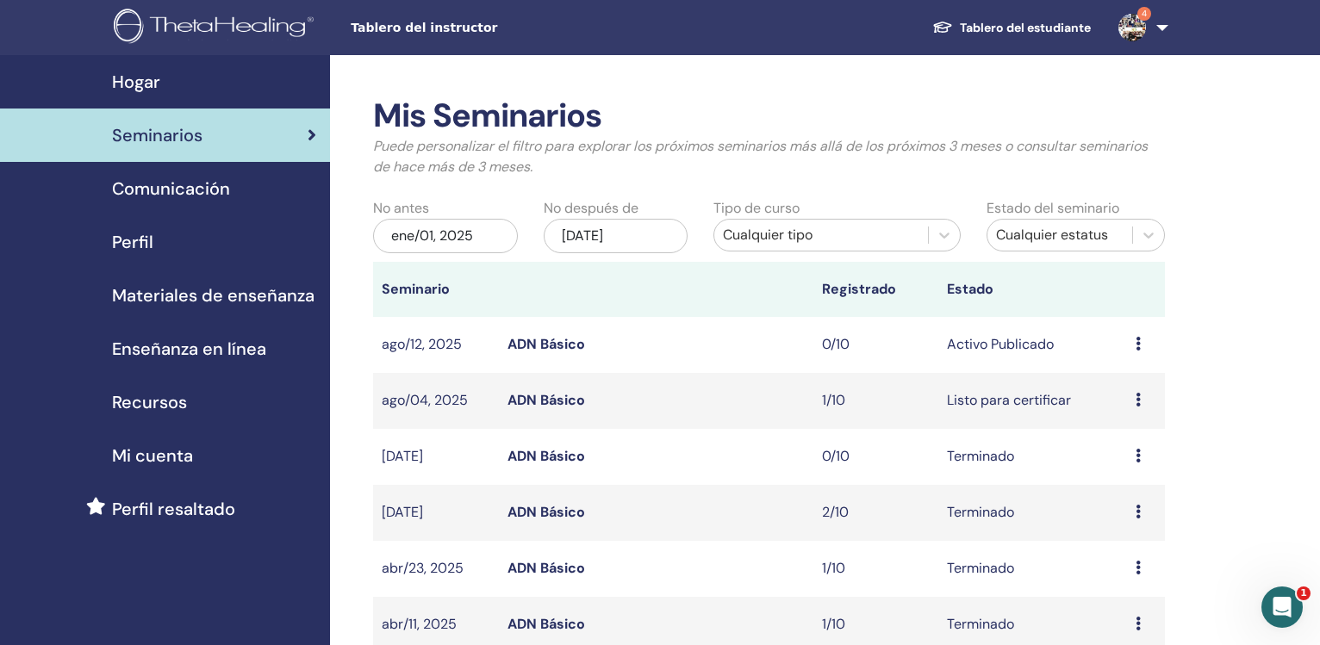
click at [599, 231] on div "nov/11, 2025" at bounding box center [616, 236] width 145 height 34
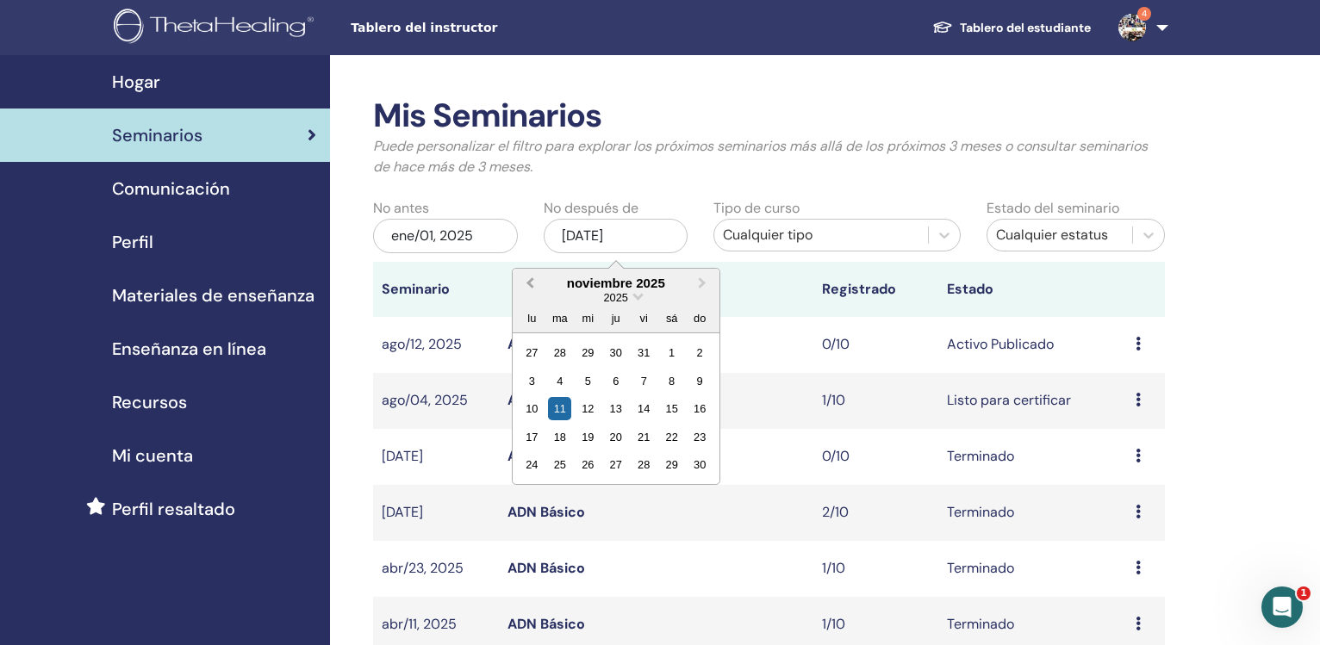
click at [529, 280] on button "Previous Month" at bounding box center [528, 284] width 28 height 28
click at [528, 413] on div "11" at bounding box center [531, 408] width 23 height 23
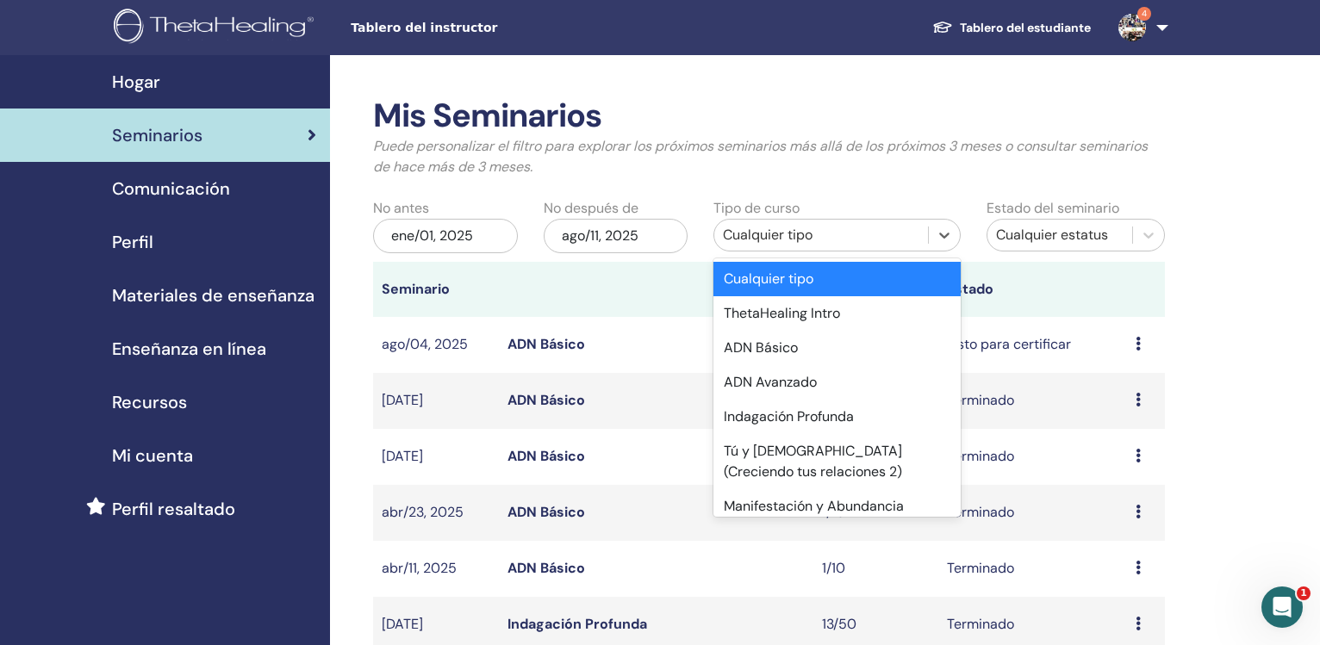
click at [849, 237] on div "Cualquier tipo" at bounding box center [821, 235] width 196 height 21
click at [834, 334] on div "ADN Básico" at bounding box center [836, 348] width 246 height 34
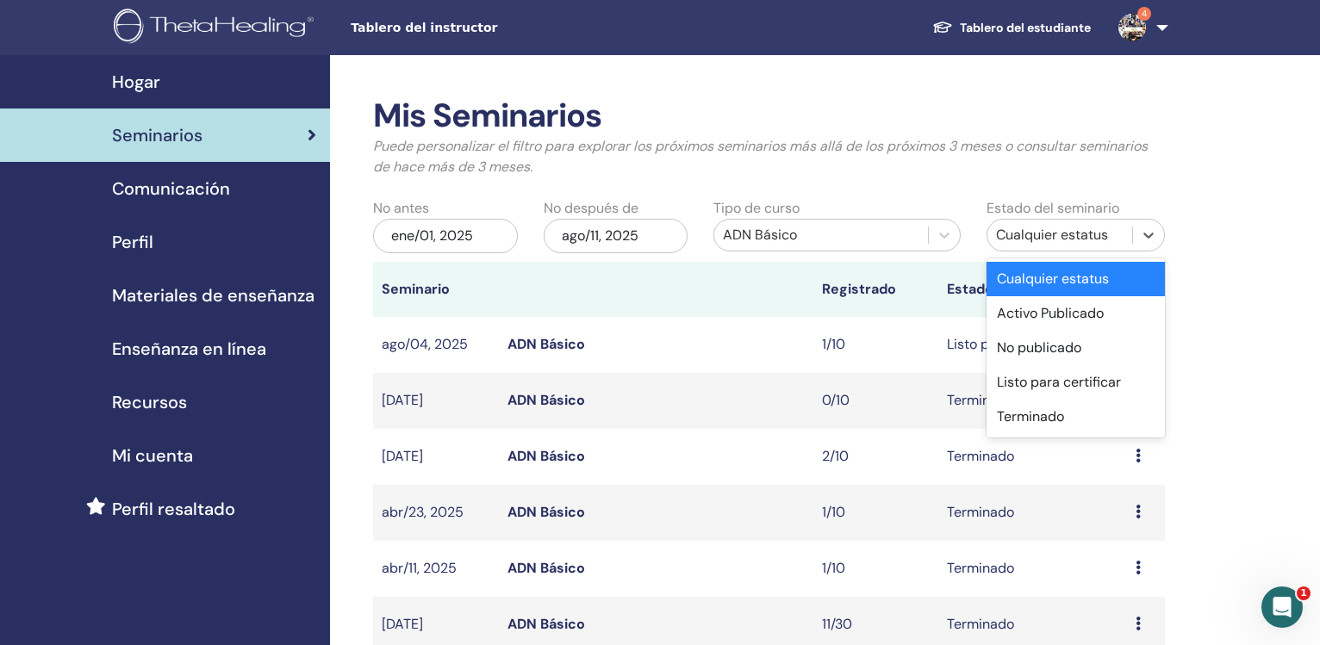
click at [1059, 240] on div "Cualquier estatus" at bounding box center [1059, 235] width 127 height 21
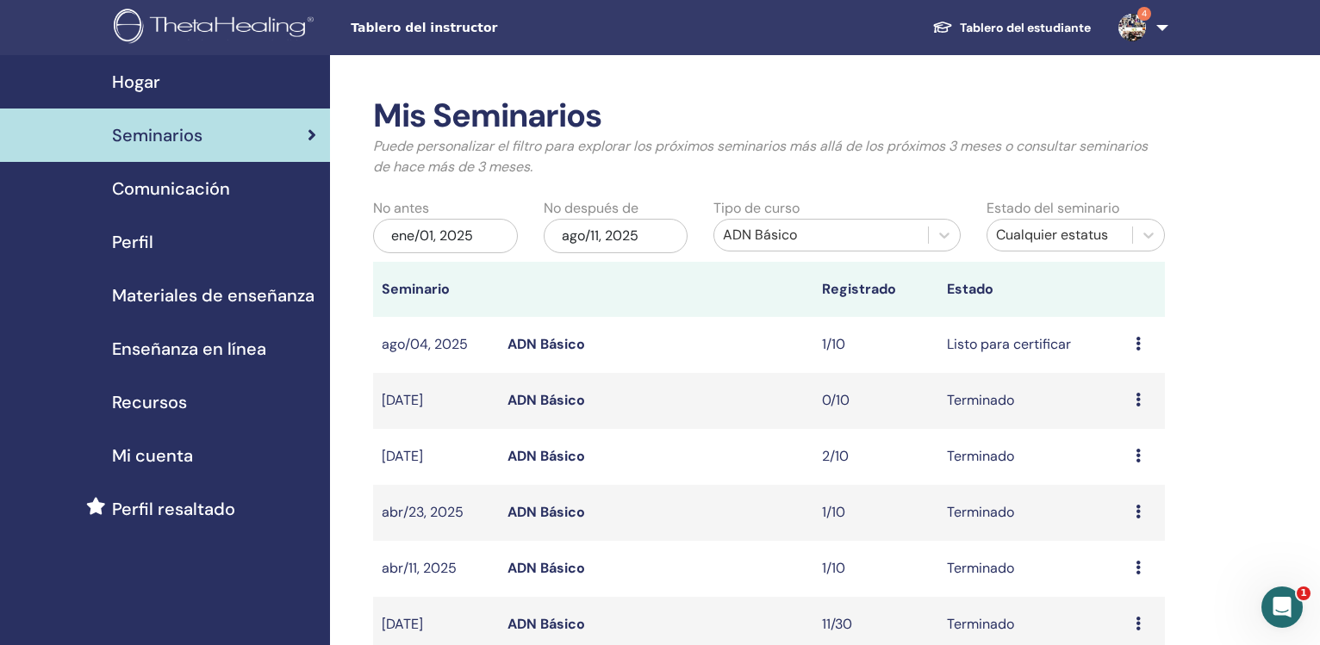
click at [1206, 325] on div "Mis Seminarios Puede personalizar el filtro para explorar los próximos seminari…" at bounding box center [825, 588] width 990 height 1067
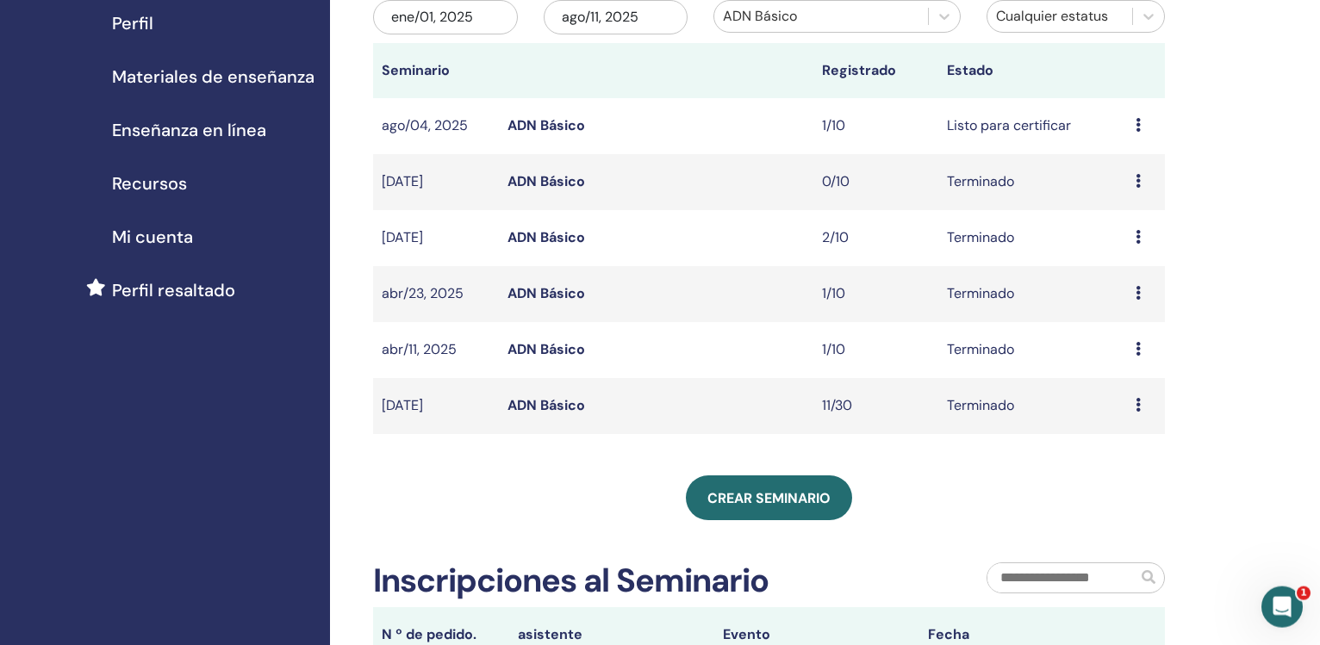
scroll to position [234, 0]
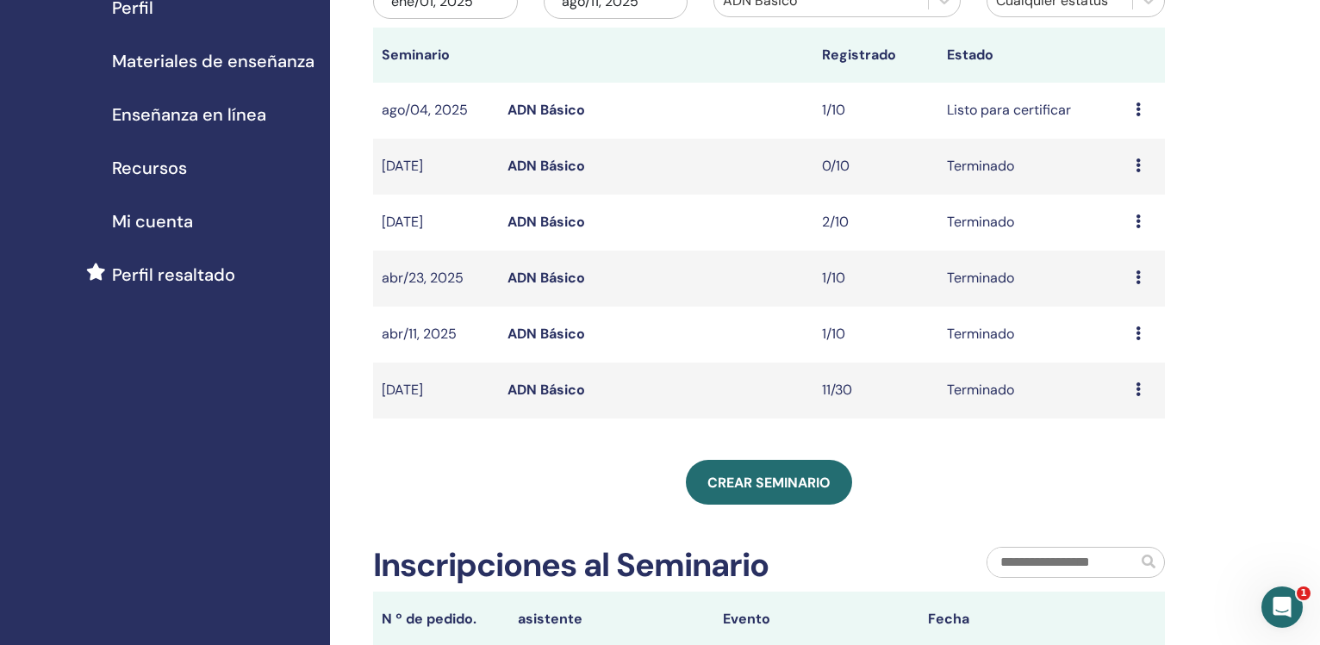
click at [520, 393] on link "ADN Básico" at bounding box center [546, 390] width 78 height 18
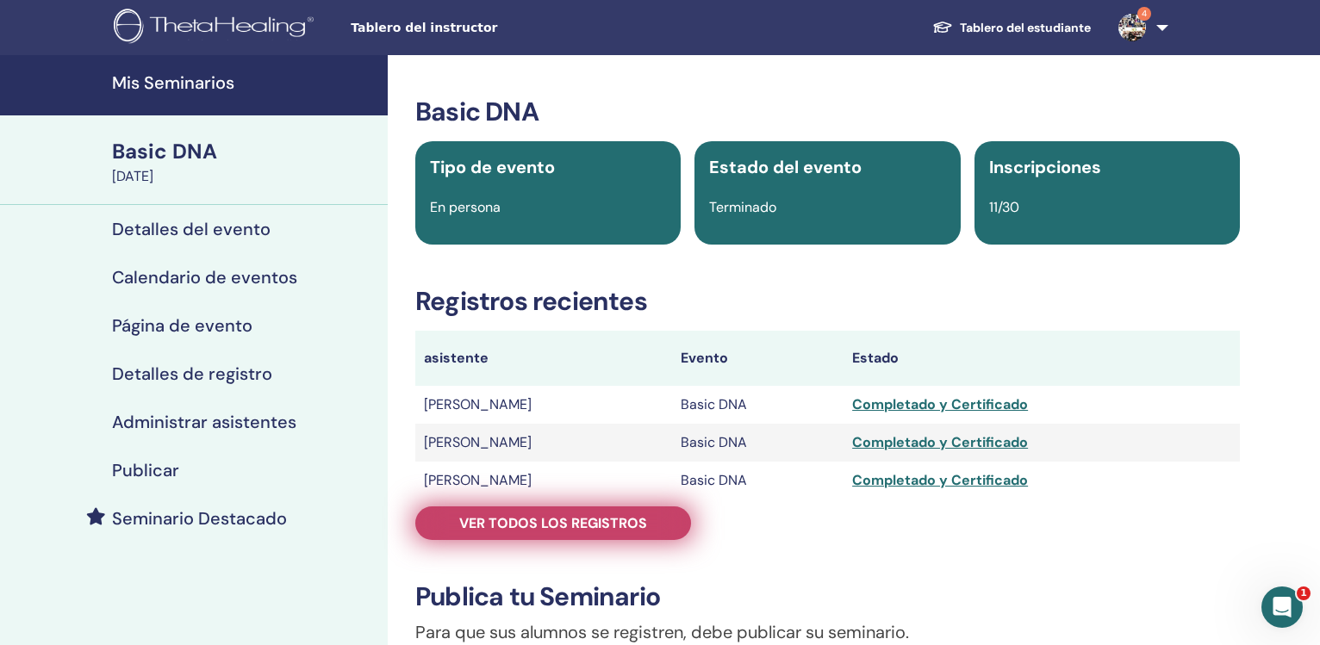
click at [560, 521] on span "Ver todos los registros" at bounding box center [553, 523] width 188 height 18
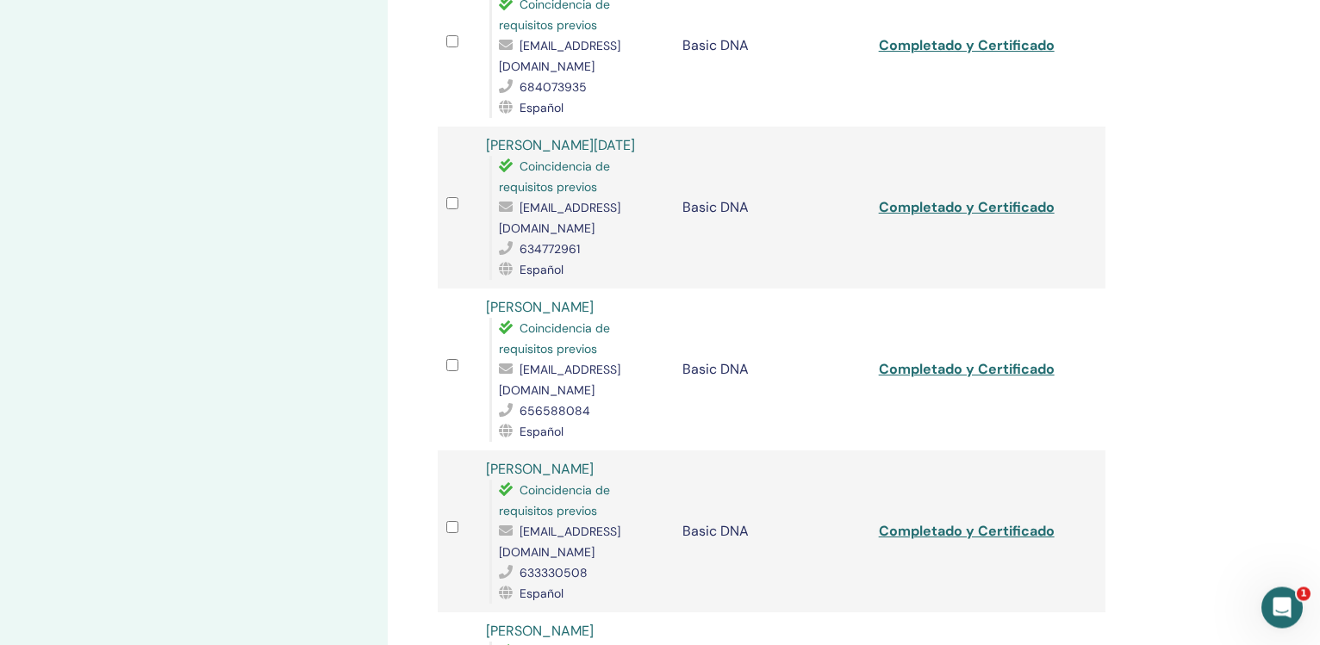
scroll to position [966, 0]
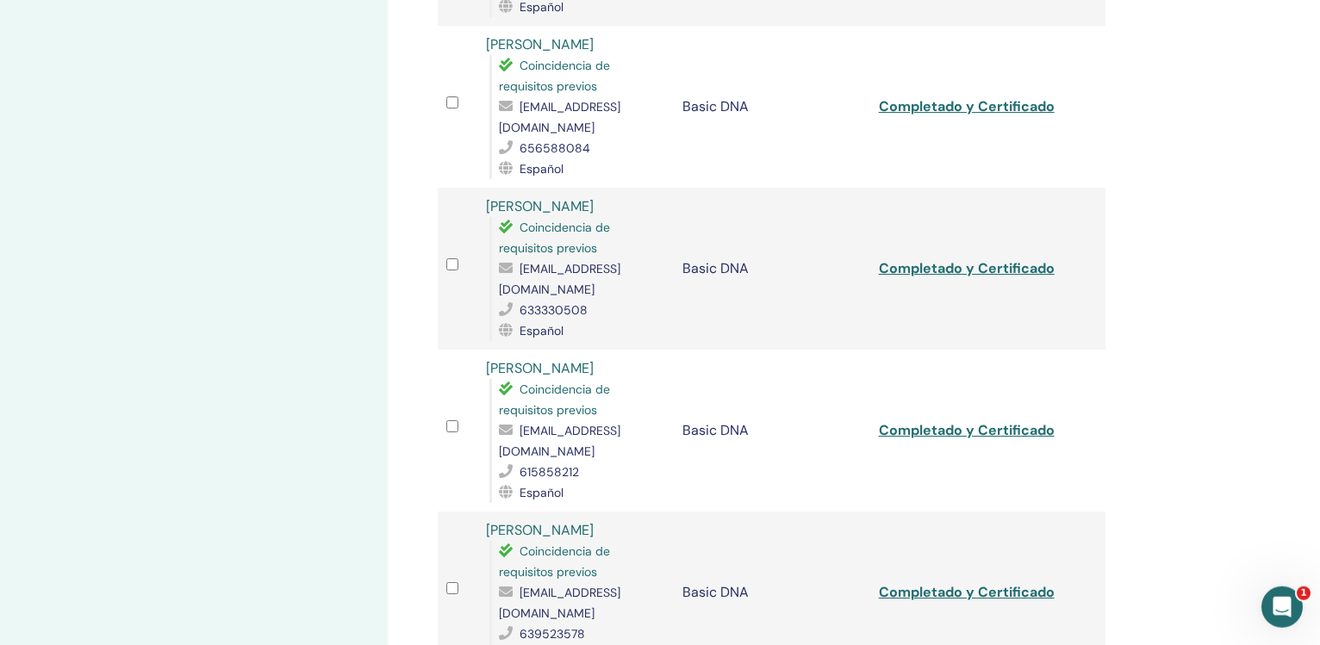
scroll to position [1245, 0]
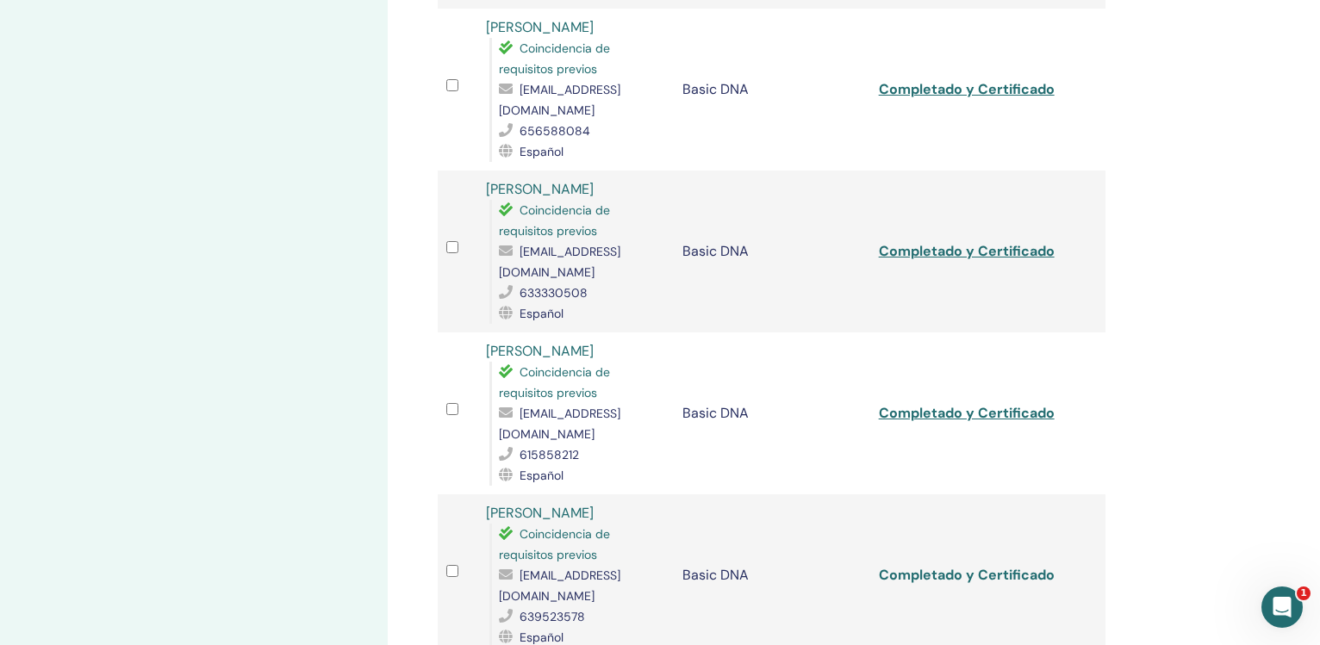
click at [925, 566] on link "Completado y Certificado" at bounding box center [967, 575] width 176 height 18
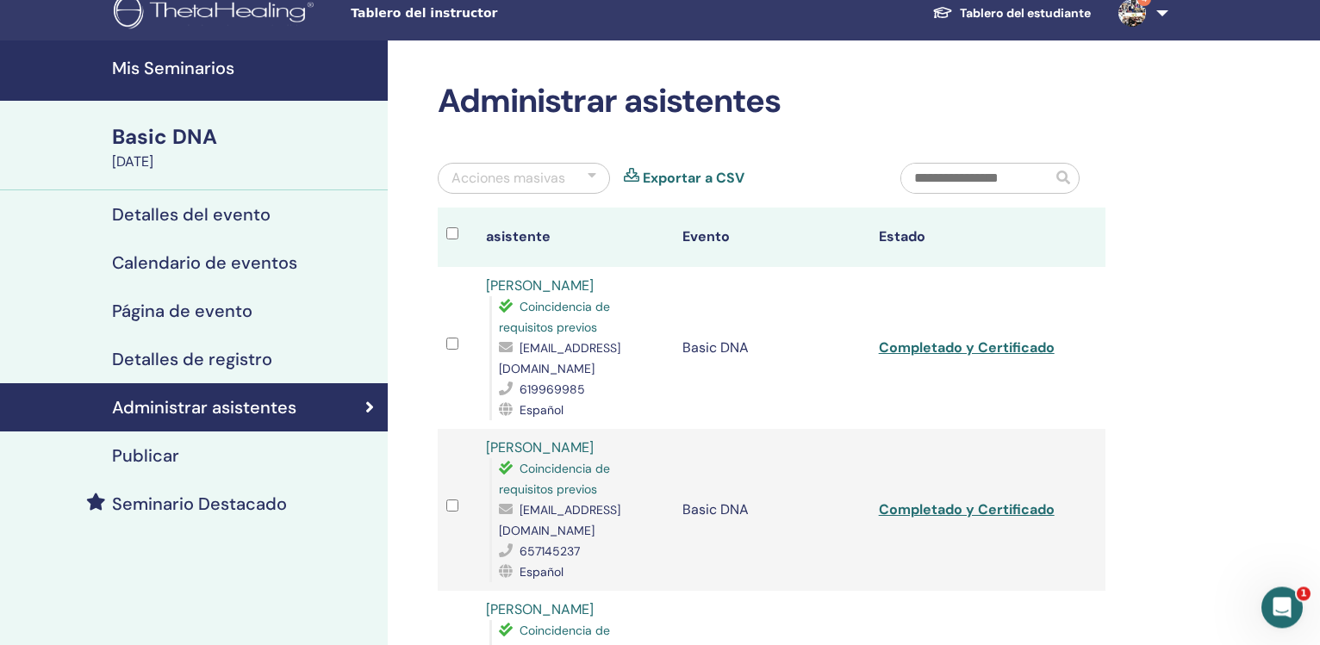
scroll to position [0, 0]
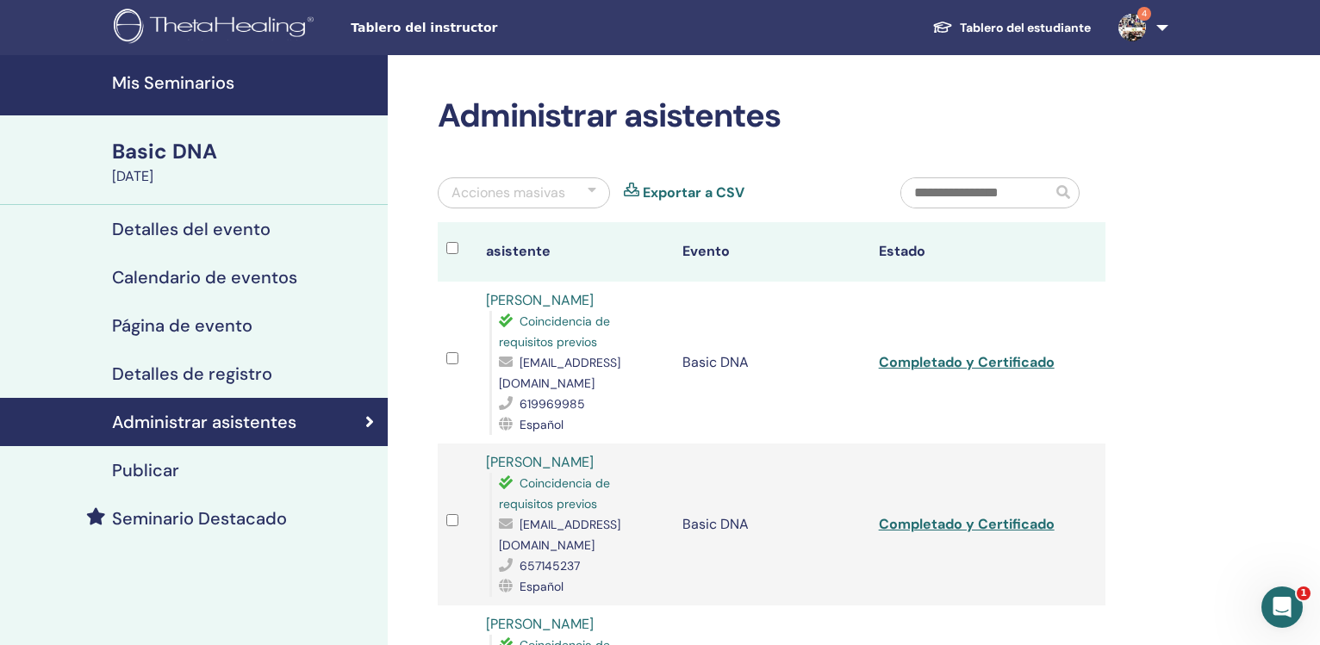
click at [144, 80] on h4 "Mis Seminarios" at bounding box center [244, 82] width 265 height 21
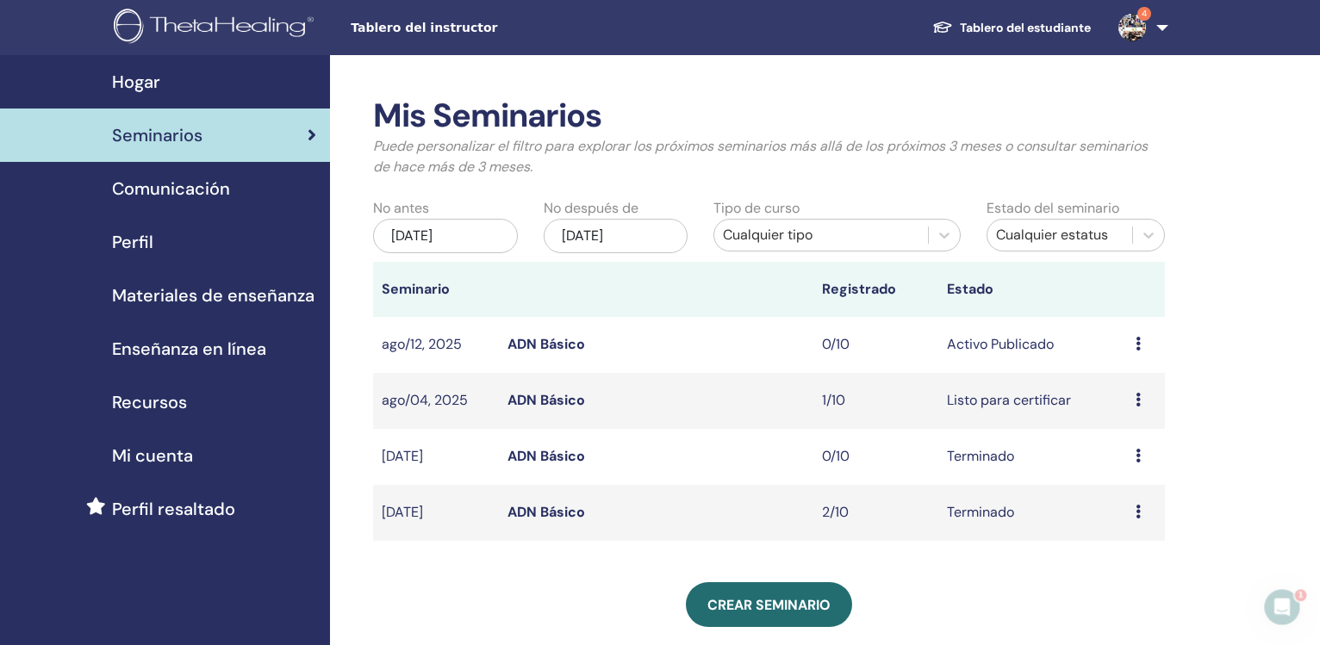
click at [251, 298] on span "Materiales de enseñanza" at bounding box center [213, 296] width 202 height 26
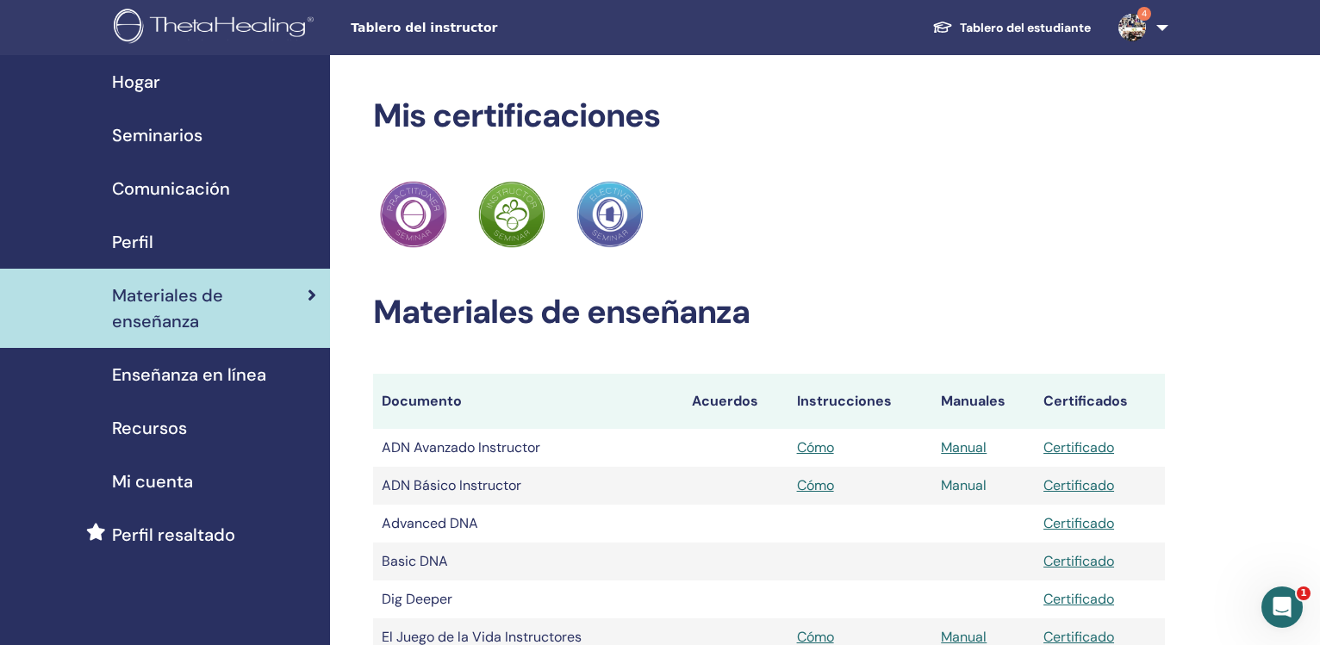
click at [956, 488] on link "Manual" at bounding box center [964, 485] width 46 height 18
click at [139, 132] on span "Seminarios" at bounding box center [157, 135] width 90 height 26
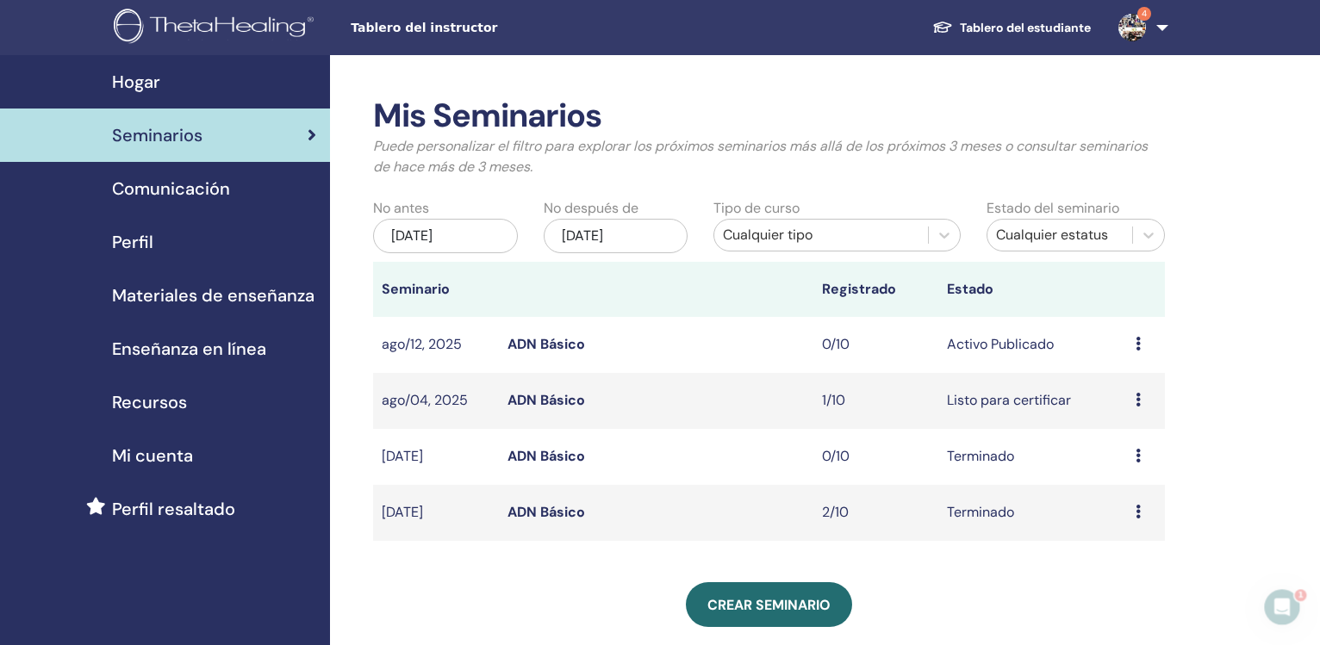
click at [472, 237] on div "[DATE]" at bounding box center [445, 236] width 145 height 34
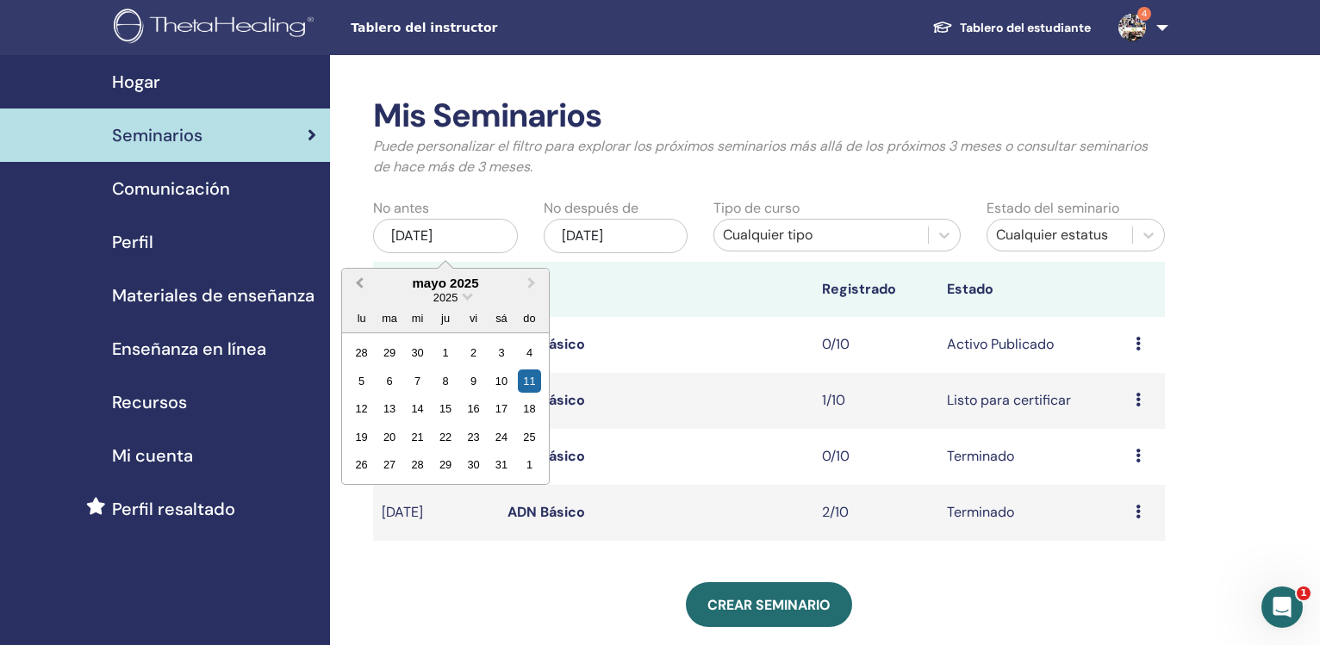
click at [354, 287] on button "Previous Month" at bounding box center [358, 284] width 28 height 28
click at [358, 293] on button "Previous Month" at bounding box center [358, 284] width 28 height 28
click at [416, 354] on div "1" at bounding box center [417, 352] width 23 height 23
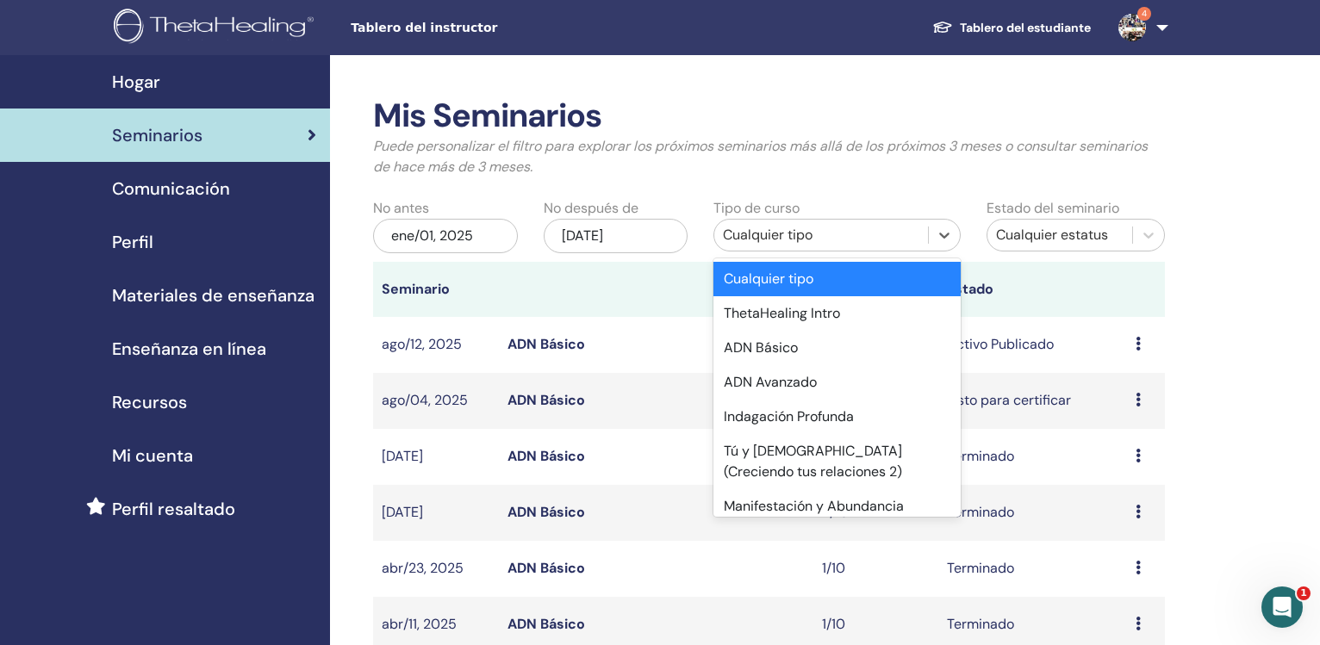
click at [755, 243] on div "Cualquier tipo" at bounding box center [821, 235] width 196 height 21
click at [775, 349] on div "ADN Básico" at bounding box center [836, 348] width 246 height 34
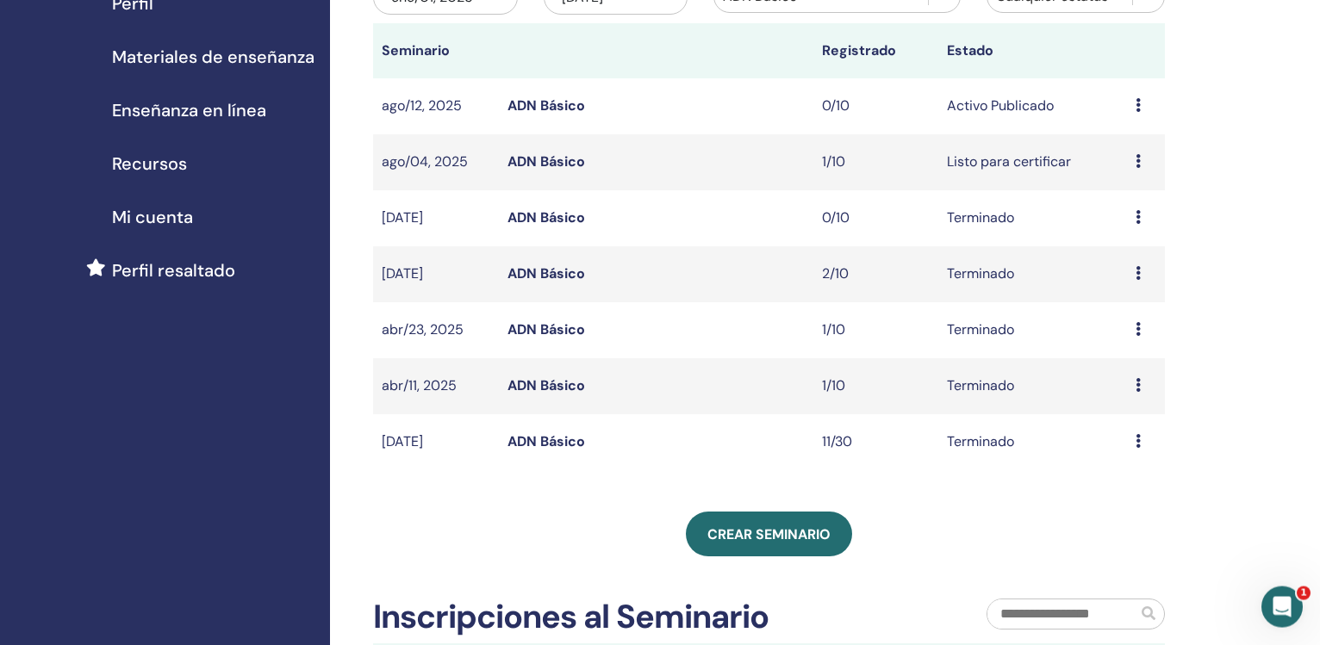
scroll to position [249, 0]
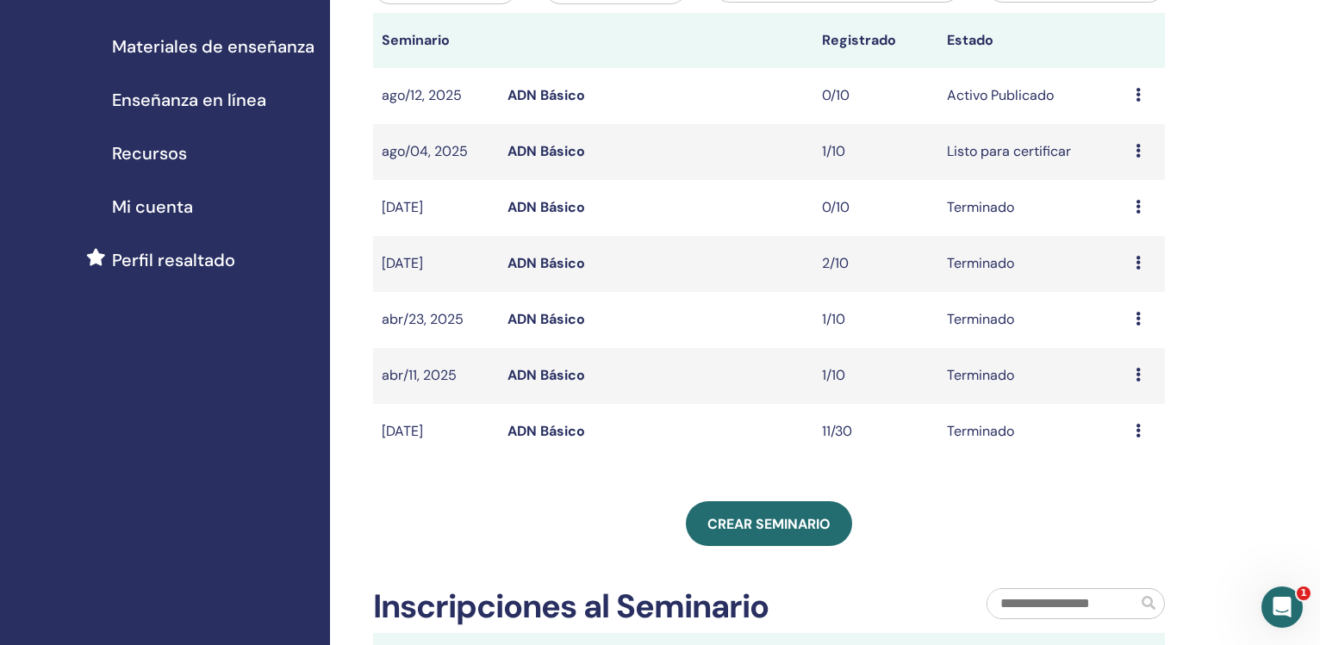
click at [558, 264] on link "ADN Básico" at bounding box center [546, 263] width 78 height 18
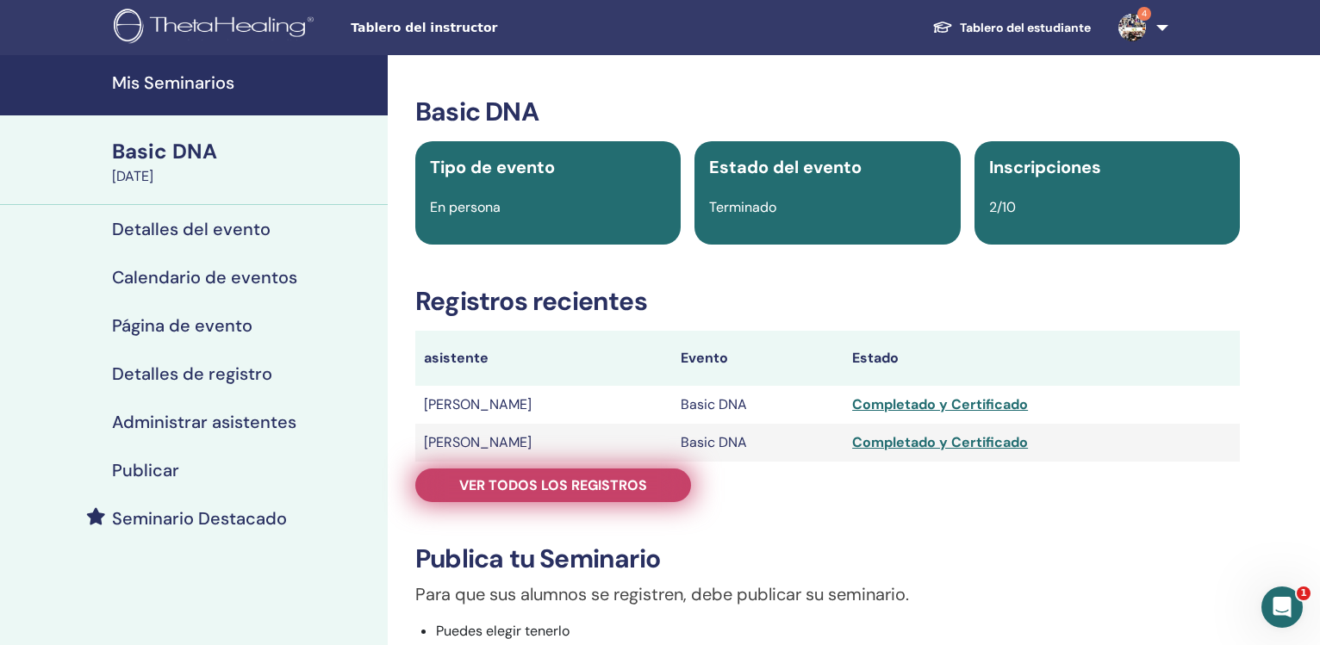
click at [637, 475] on link "Ver todos los registros" at bounding box center [553, 486] width 276 height 34
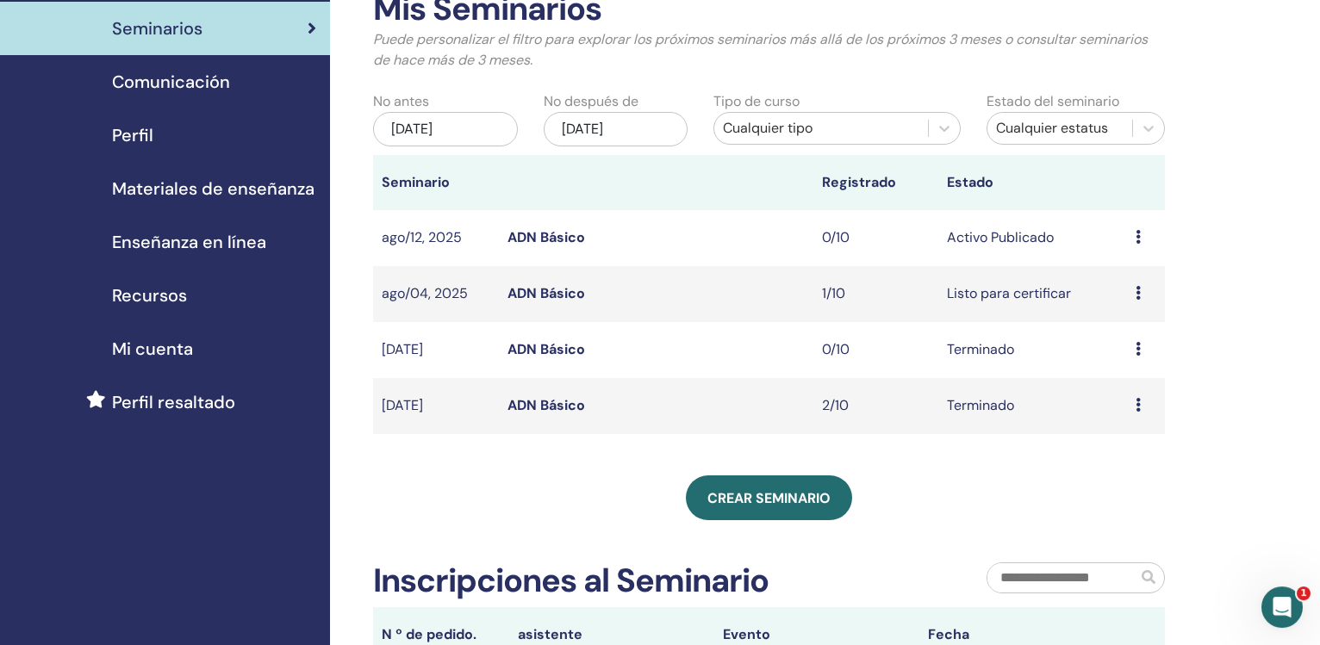
scroll to position [103, 0]
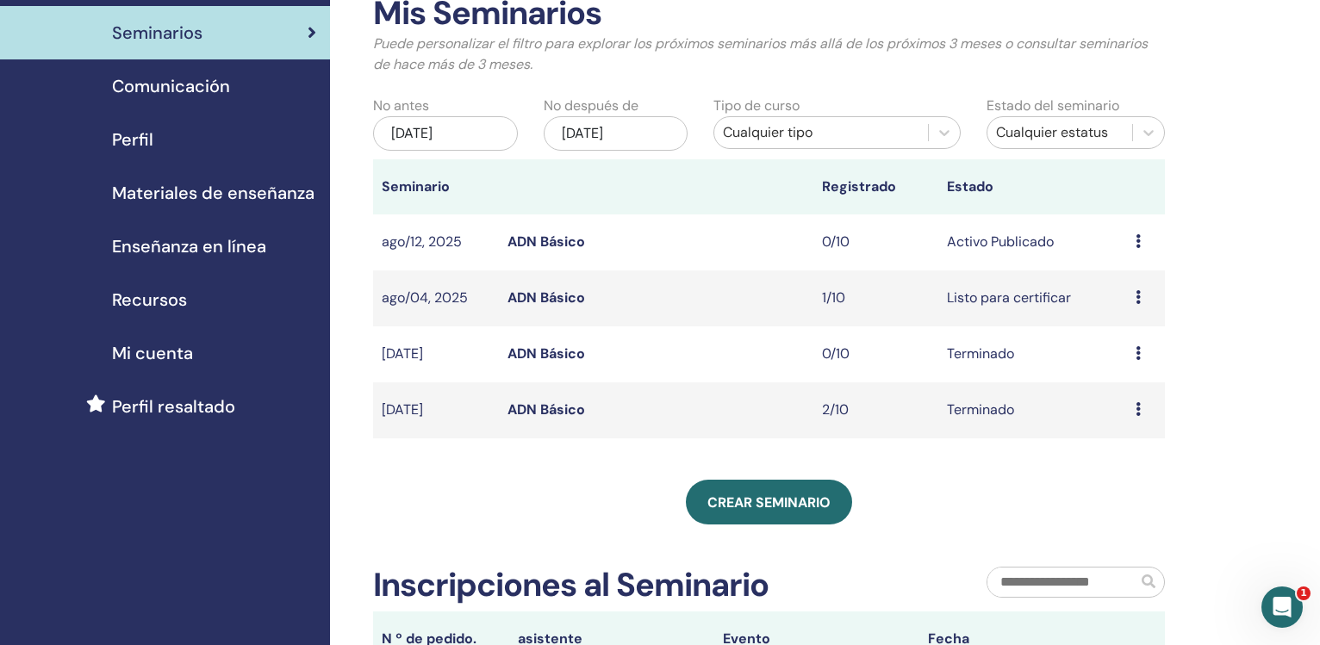
click at [429, 134] on div "may/11, 2025" at bounding box center [445, 133] width 145 height 34
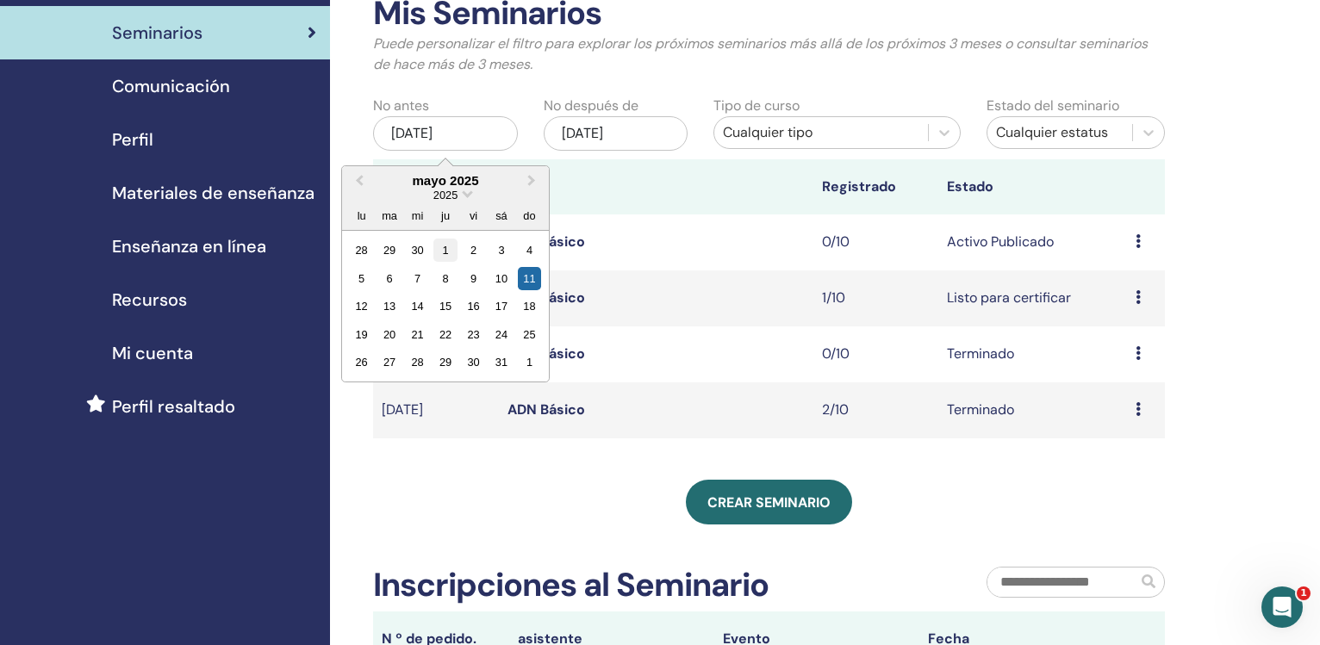
click at [441, 252] on div "1" at bounding box center [444, 250] width 23 height 23
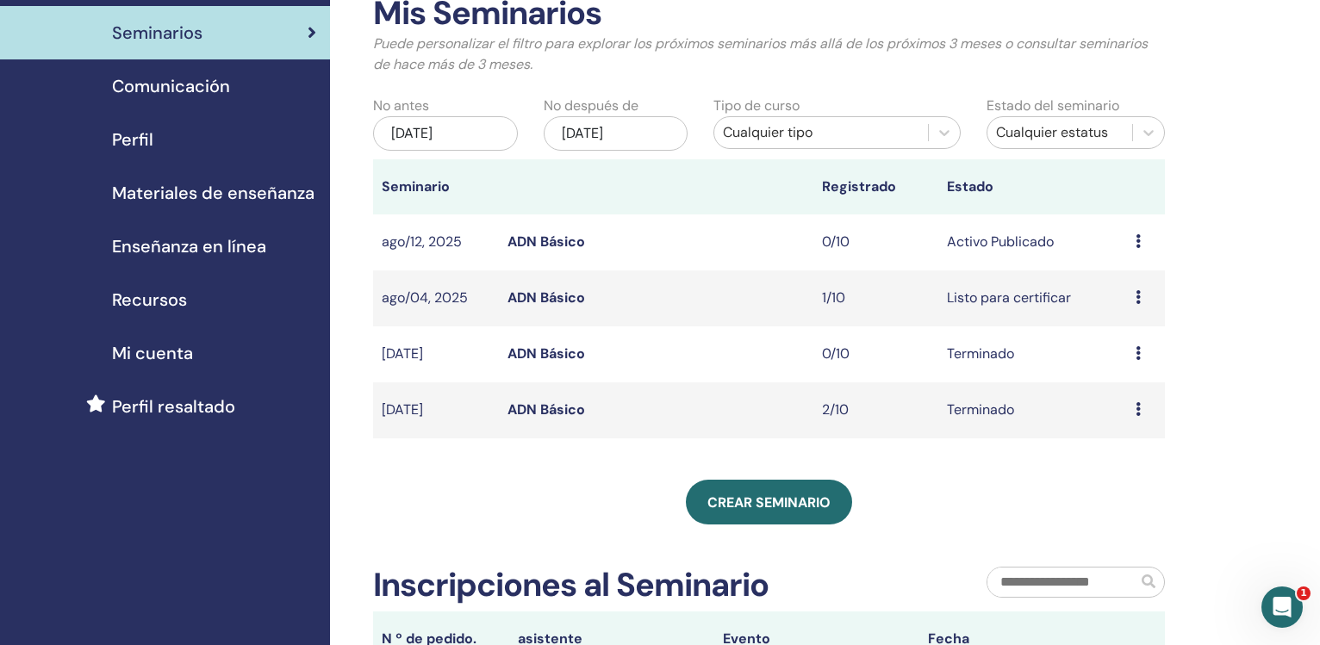
click at [585, 144] on div "nov/11, 2025" at bounding box center [616, 133] width 145 height 34
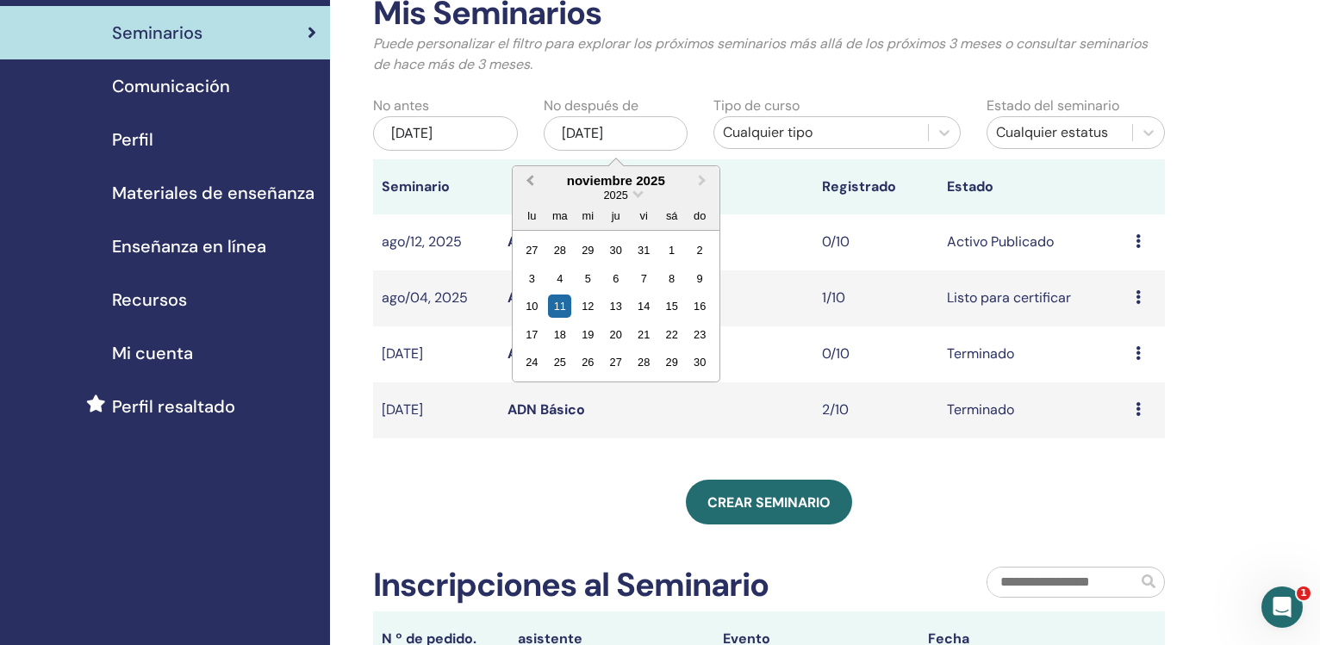
click at [525, 183] on button "Previous Month" at bounding box center [528, 182] width 28 height 28
click at [531, 312] on div "11" at bounding box center [531, 306] width 23 height 23
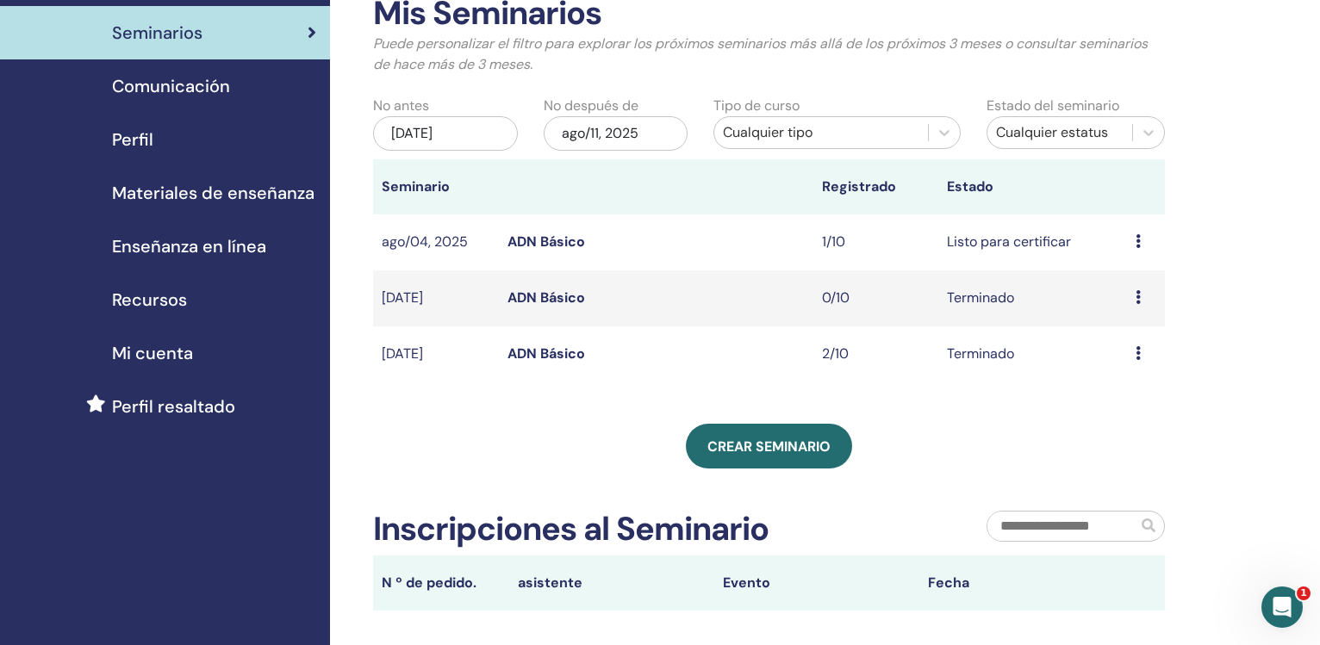
click at [811, 138] on div "Cualquier tipo" at bounding box center [821, 132] width 196 height 21
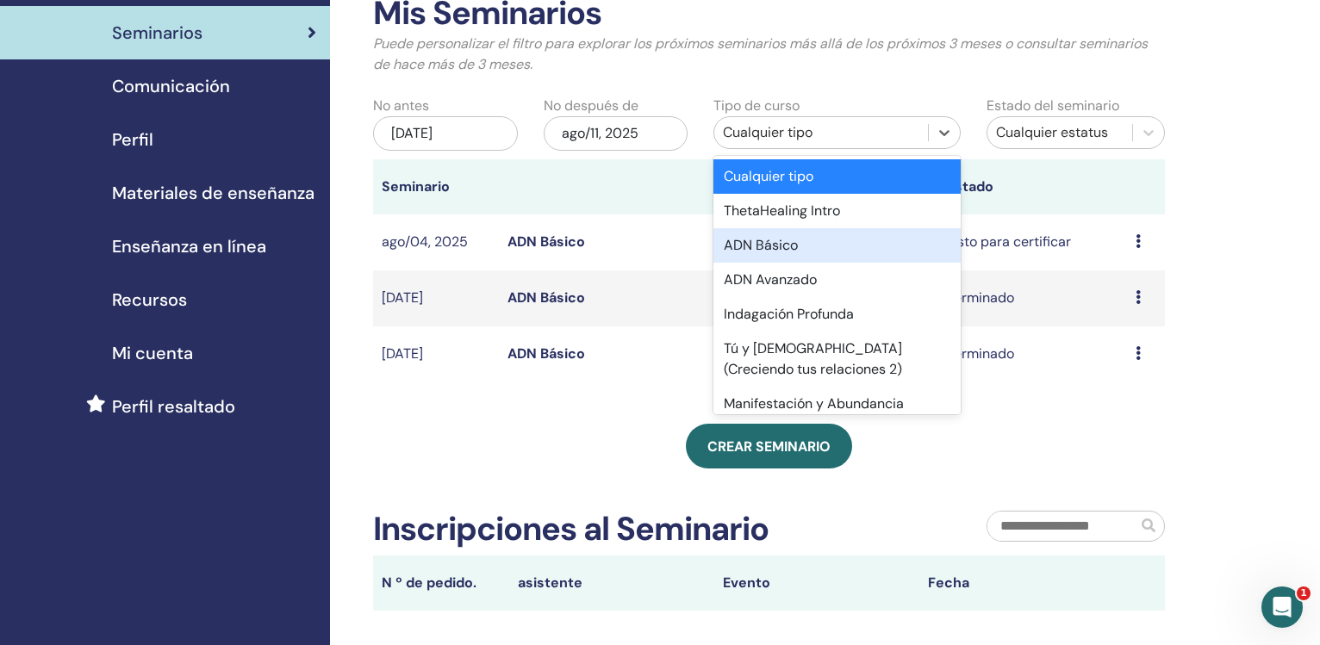
click at [792, 249] on div "ADN Básico" at bounding box center [836, 245] width 246 height 34
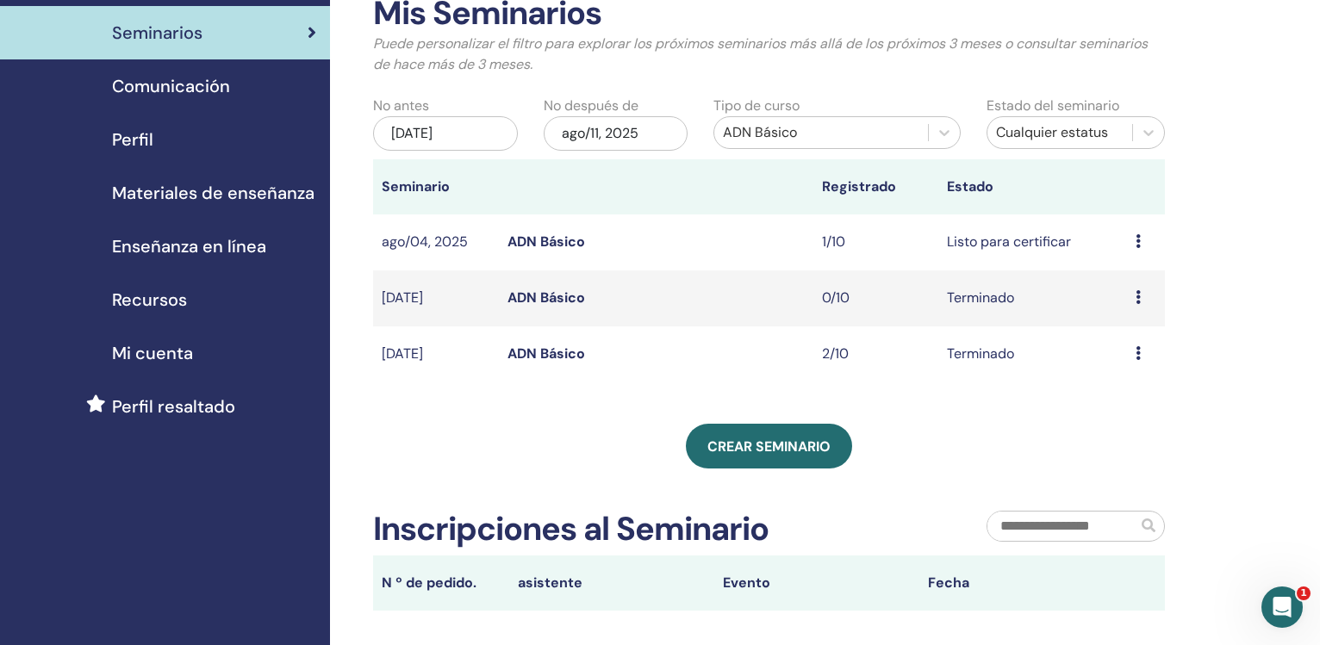
click at [436, 134] on div "may/01, 2025" at bounding box center [445, 133] width 145 height 34
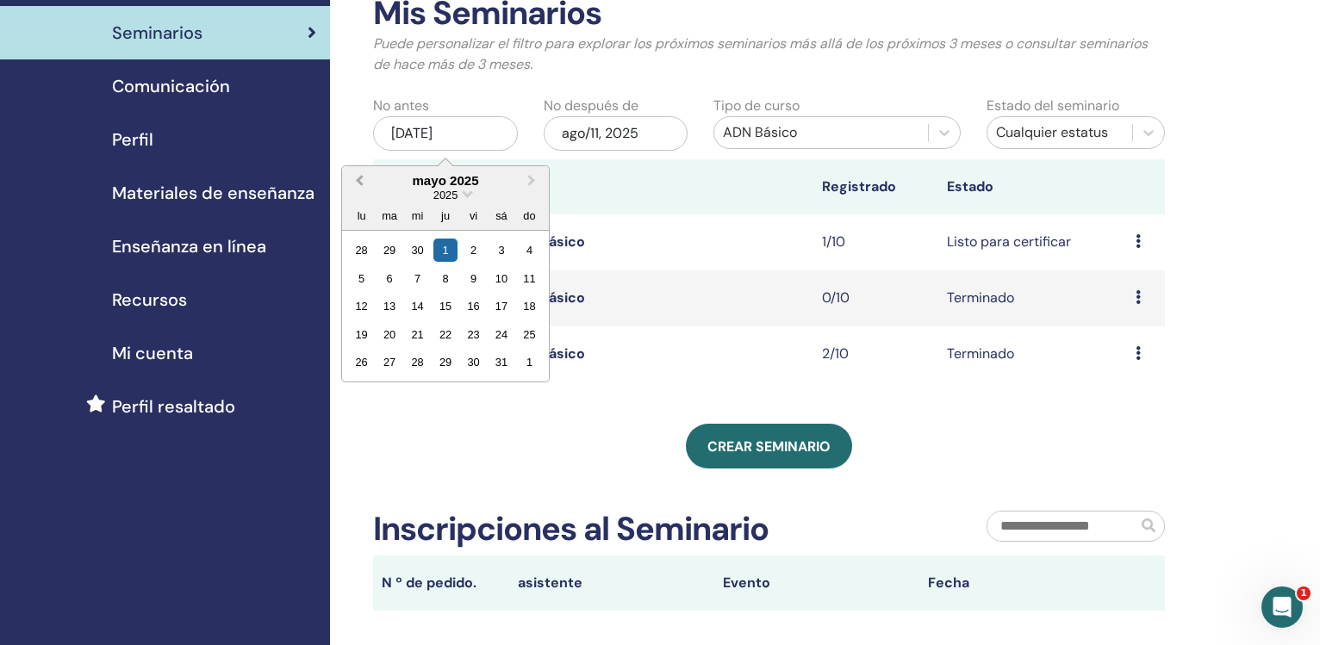
click at [358, 183] on button "Previous Month" at bounding box center [358, 182] width 28 height 28
click at [359, 183] on span "Previous Month" at bounding box center [359, 180] width 0 height 18
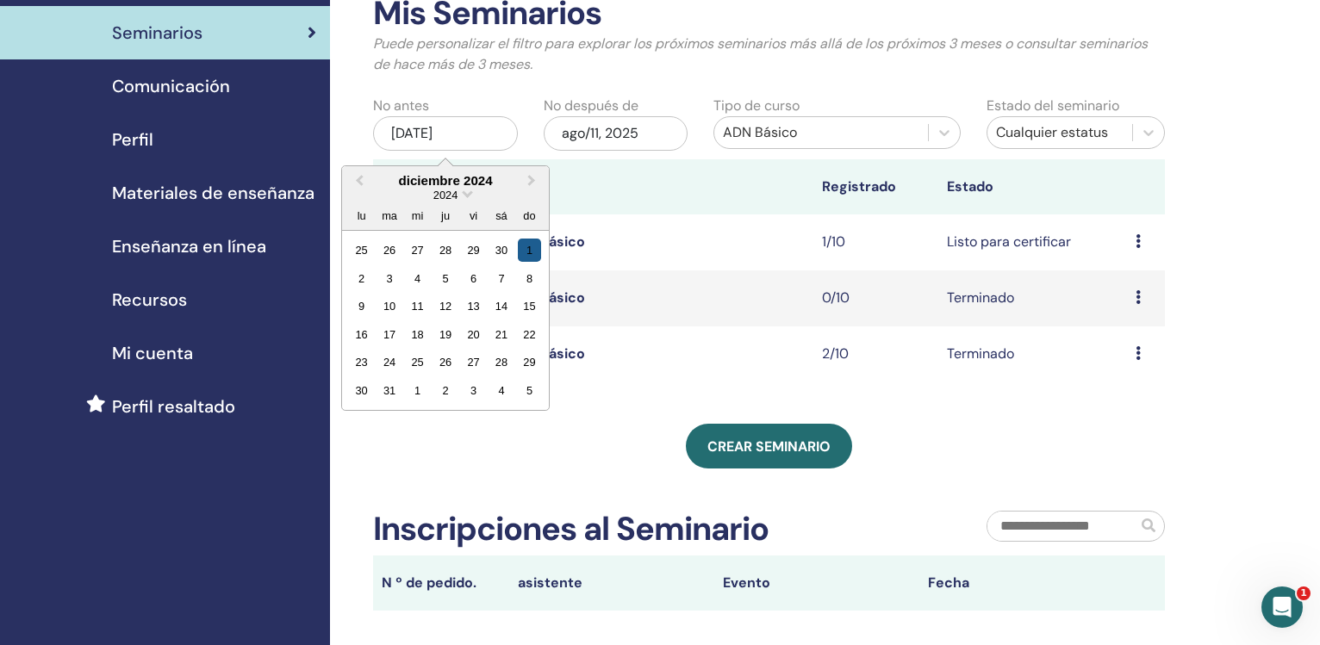
click at [527, 257] on div "1" at bounding box center [529, 250] width 23 height 23
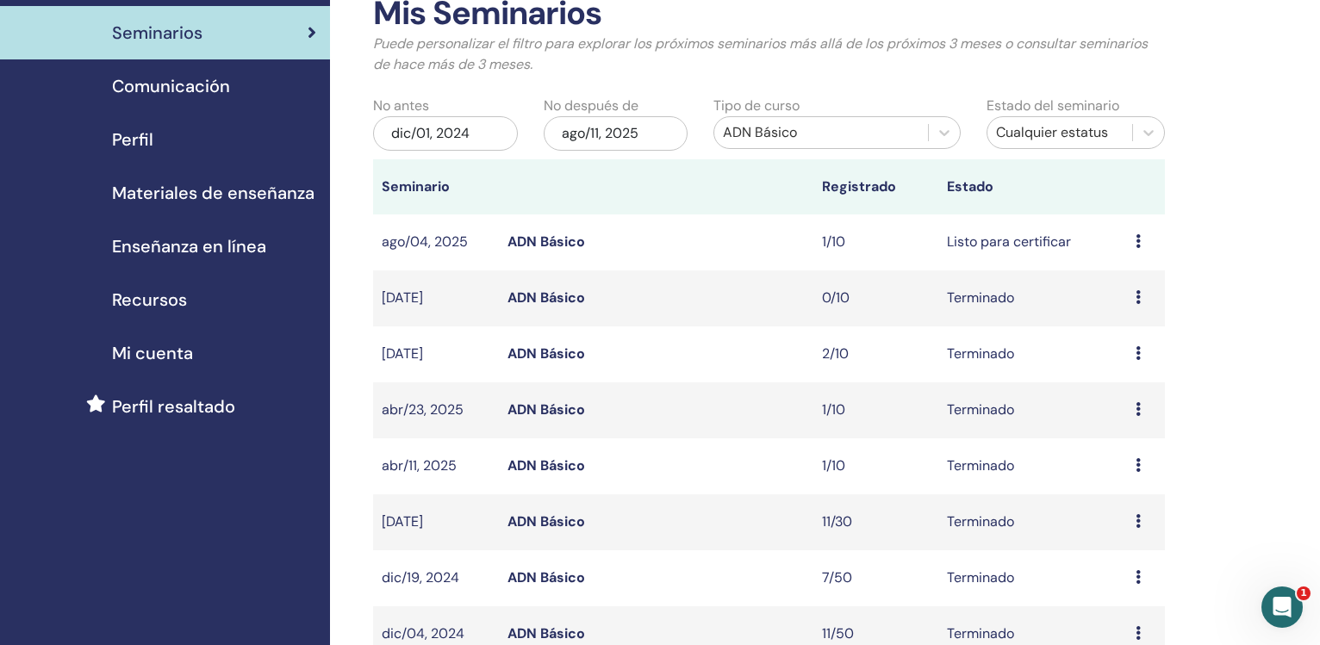
click at [539, 410] on link "ADN Básico" at bounding box center [546, 410] width 78 height 18
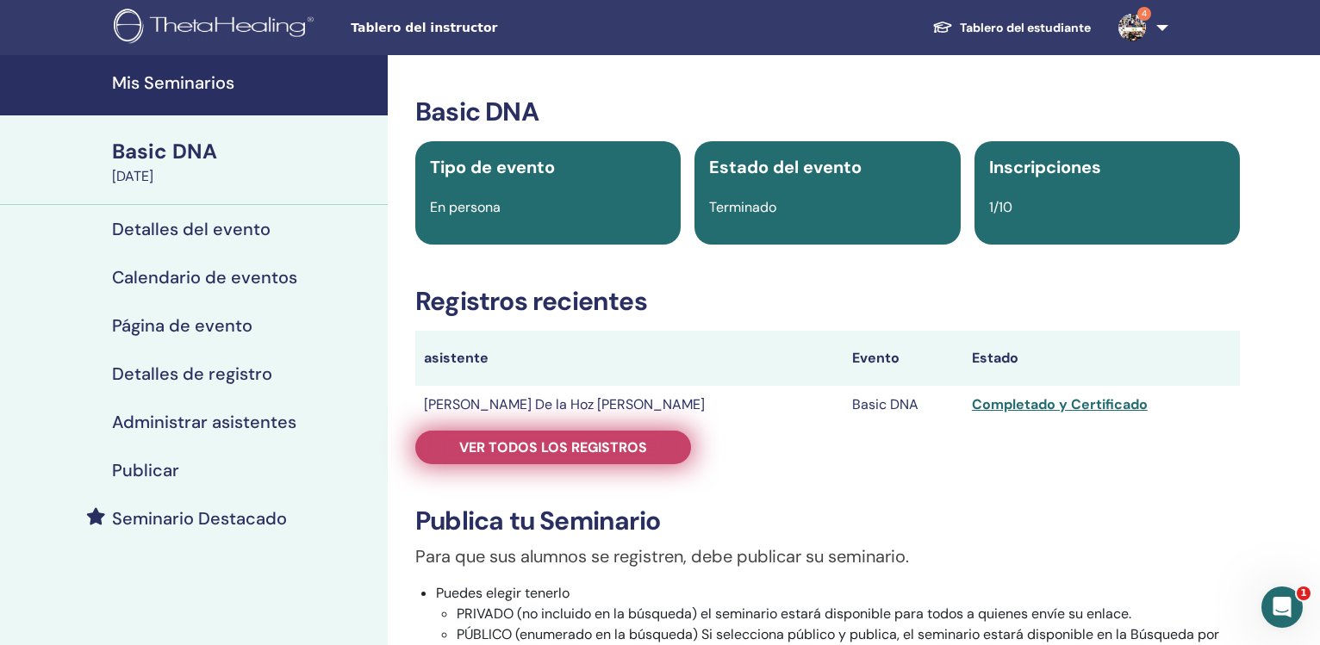
click at [617, 442] on span "Ver todos los registros" at bounding box center [553, 447] width 188 height 18
